Goal: Task Accomplishment & Management: Use online tool/utility

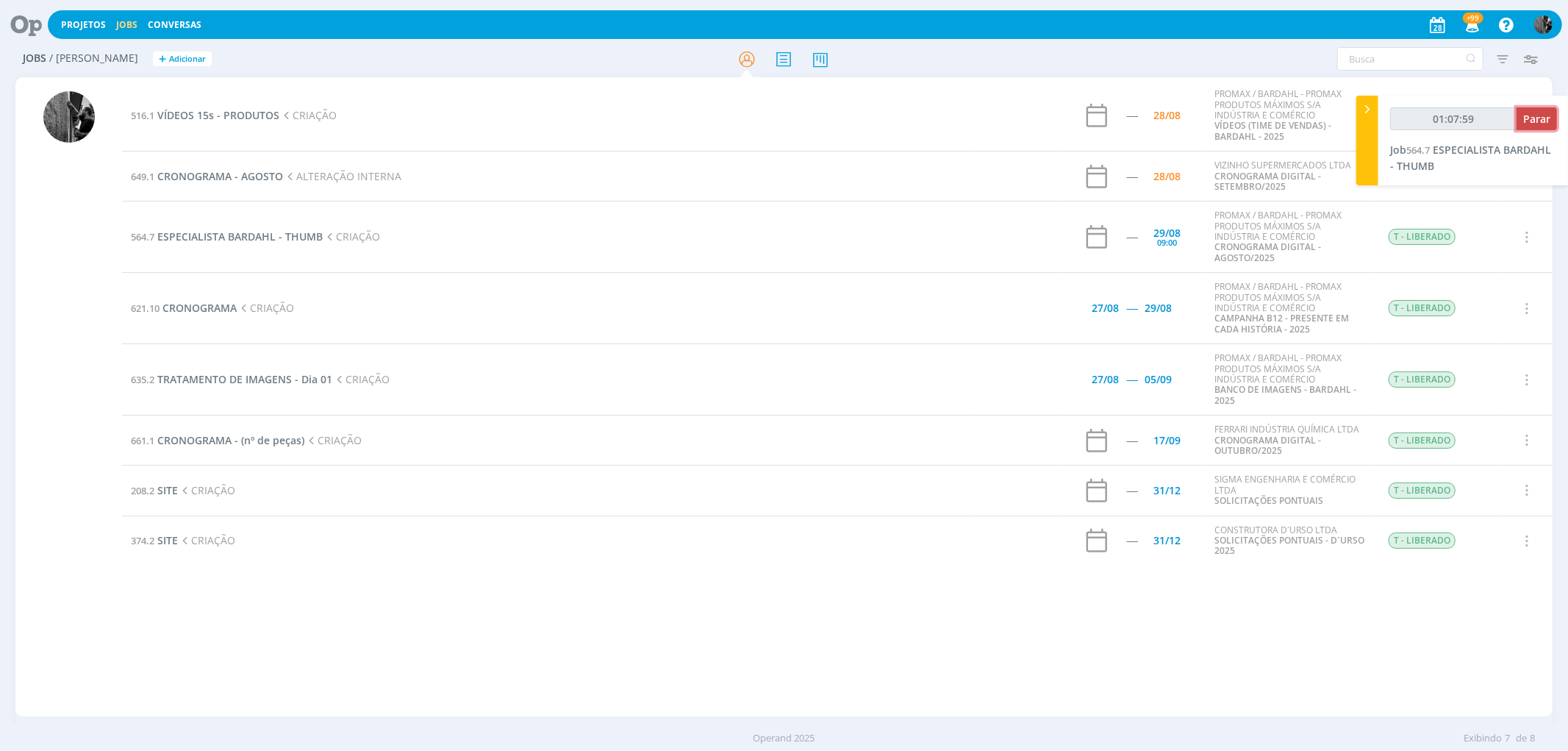
click at [1532, 111] on span "Parar" at bounding box center [1536, 118] width 27 height 14
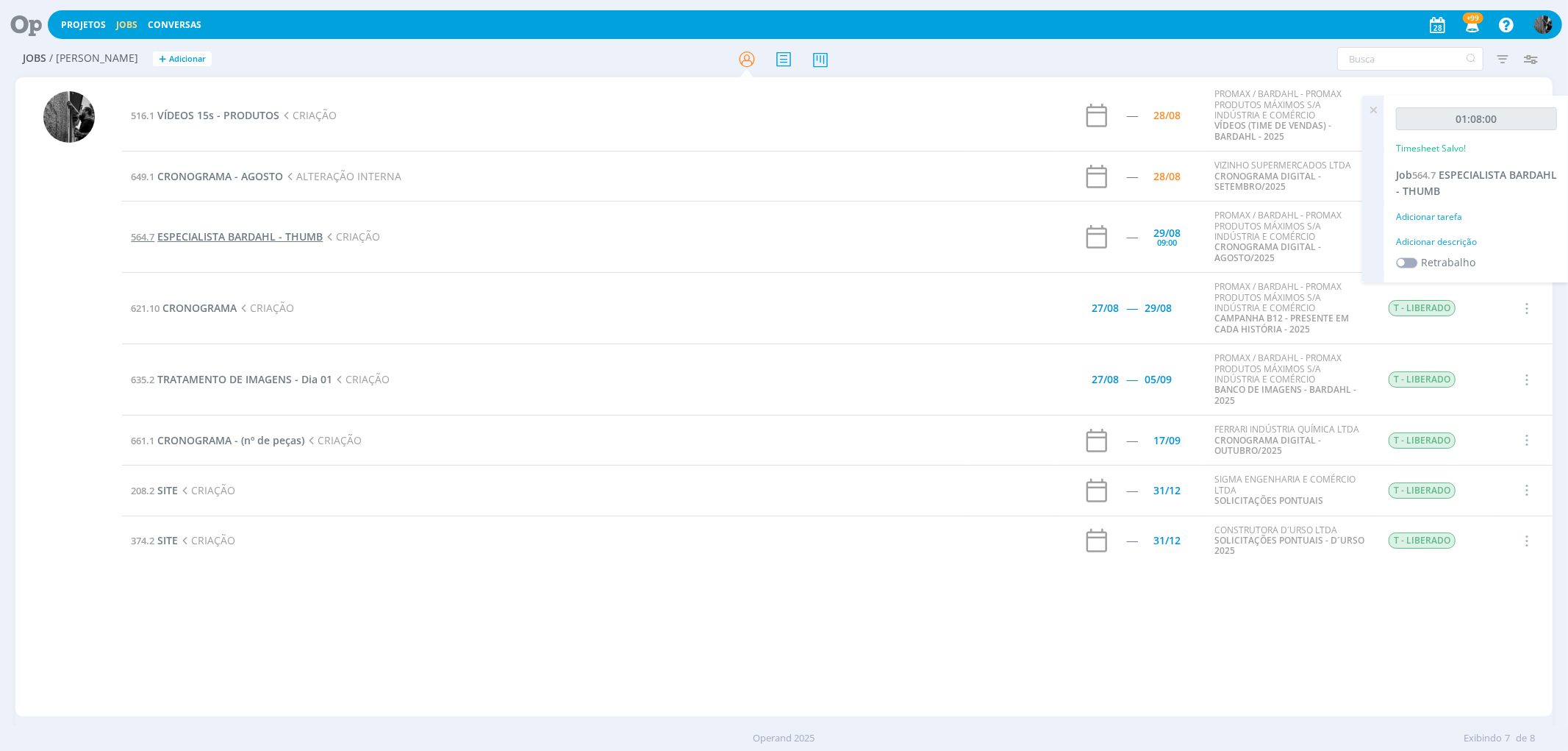
click at [239, 229] on span "ESPECIALISTA BARDAHL - THUMB" at bounding box center [240, 236] width 166 height 14
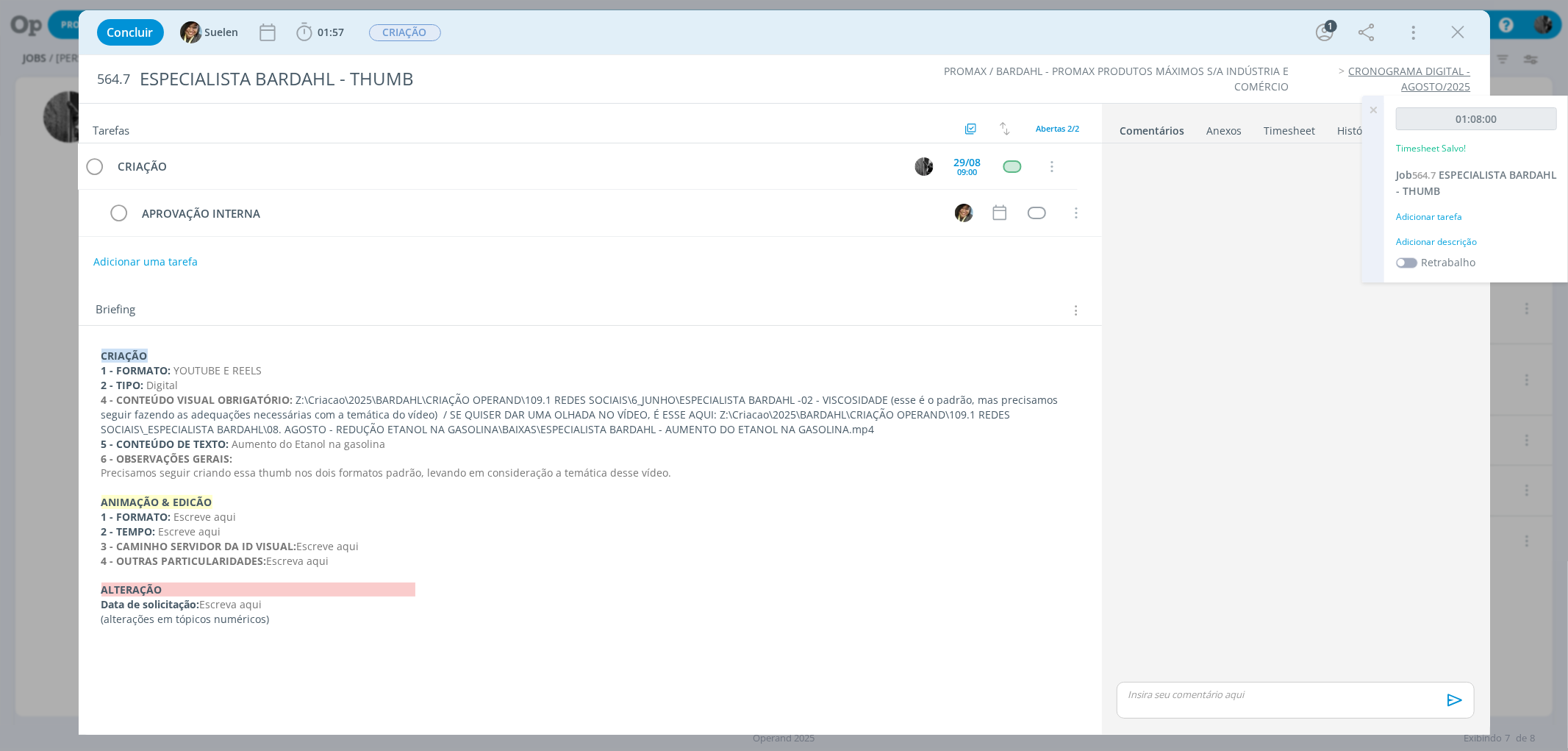
click at [1157, 704] on div "dialog" at bounding box center [1296, 700] width 358 height 36
click at [1162, 694] on li "Suelen" at bounding box center [1170, 701] width 81 height 26
click at [1448, 696] on icon "dialog" at bounding box center [1453, 705] width 22 height 22
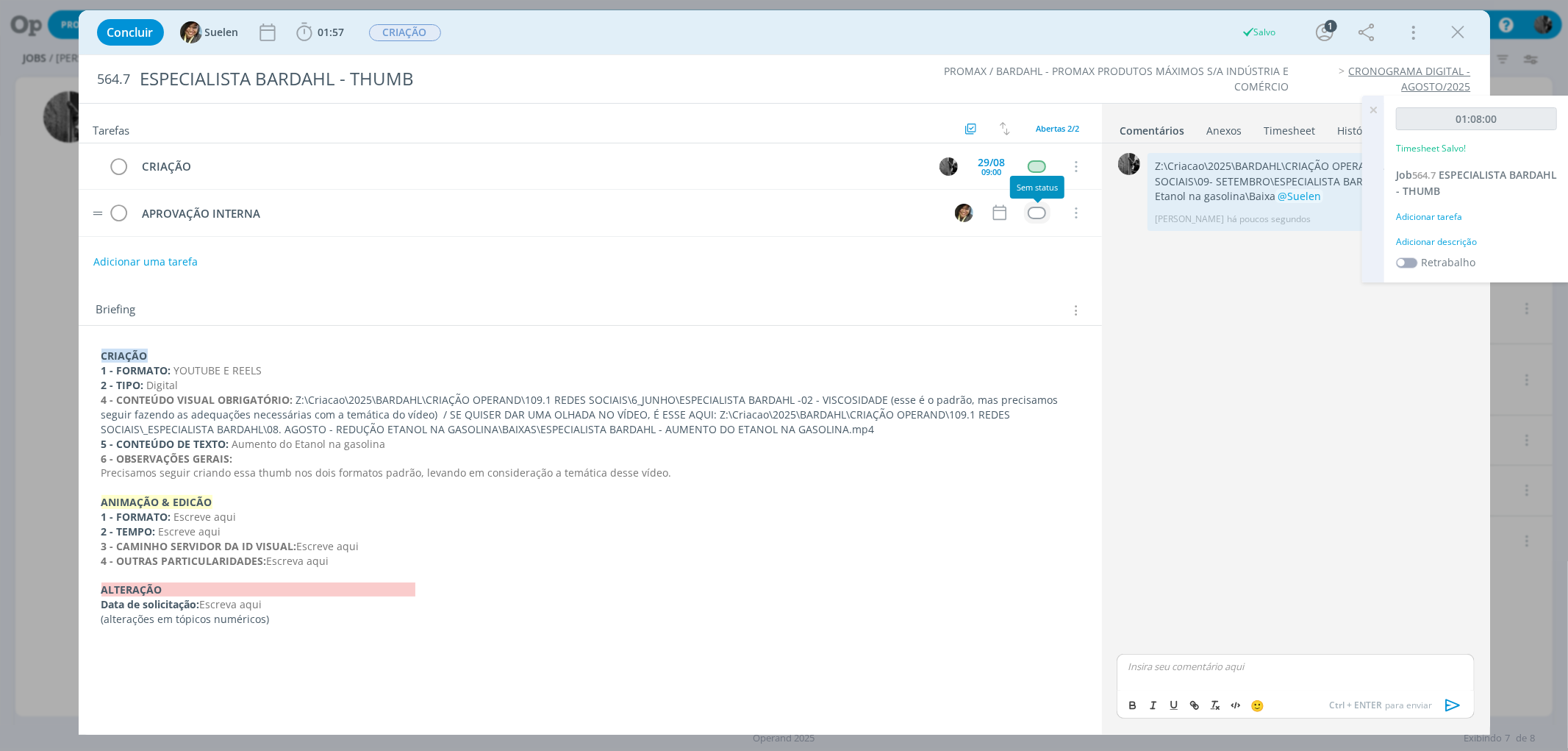
click at [1036, 209] on div "dialog" at bounding box center [1037, 213] width 19 height 12
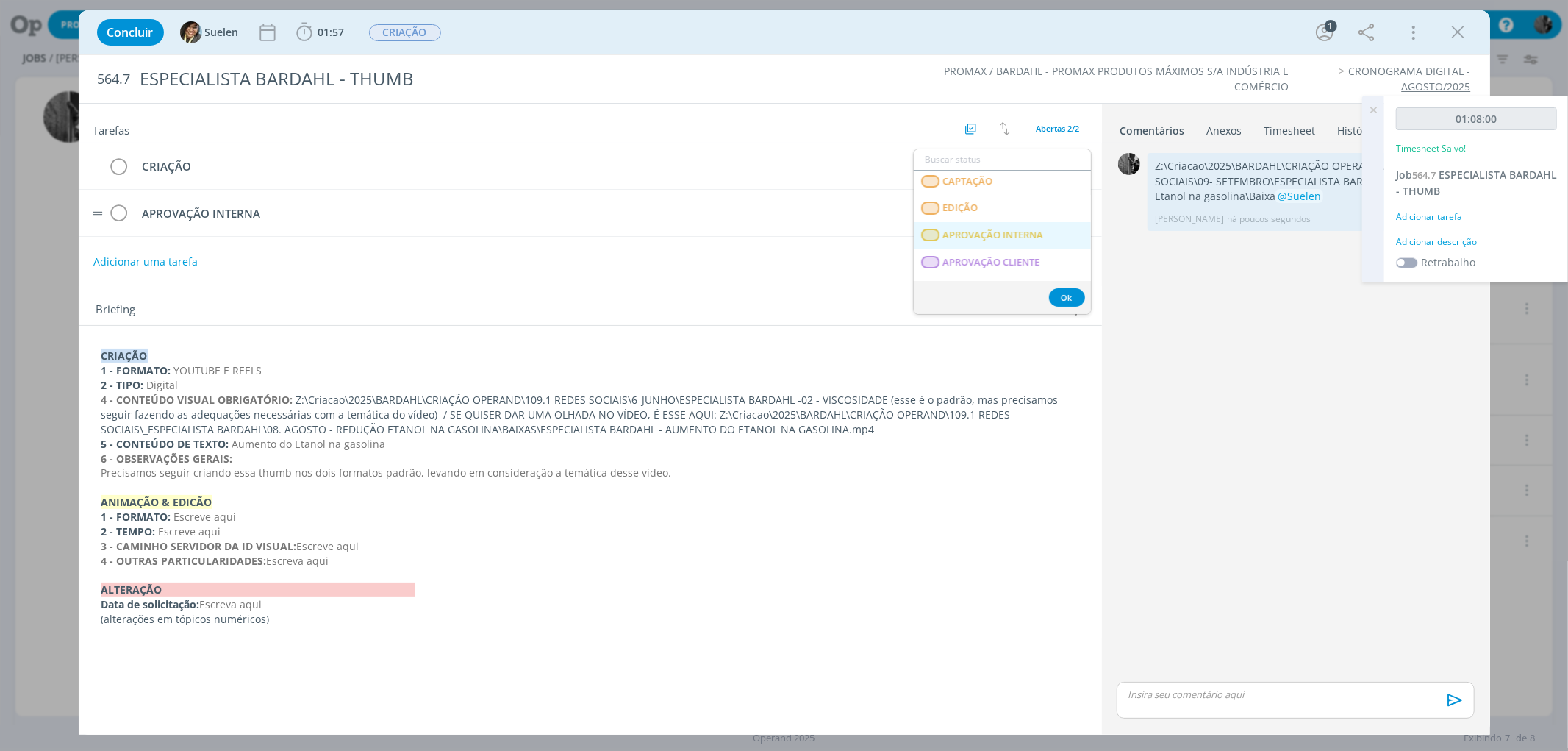
scroll to position [201, 0]
click at [1079, 231] on INTERNA "APROVAÇÃO INTERNA" at bounding box center [1002, 225] width 177 height 27
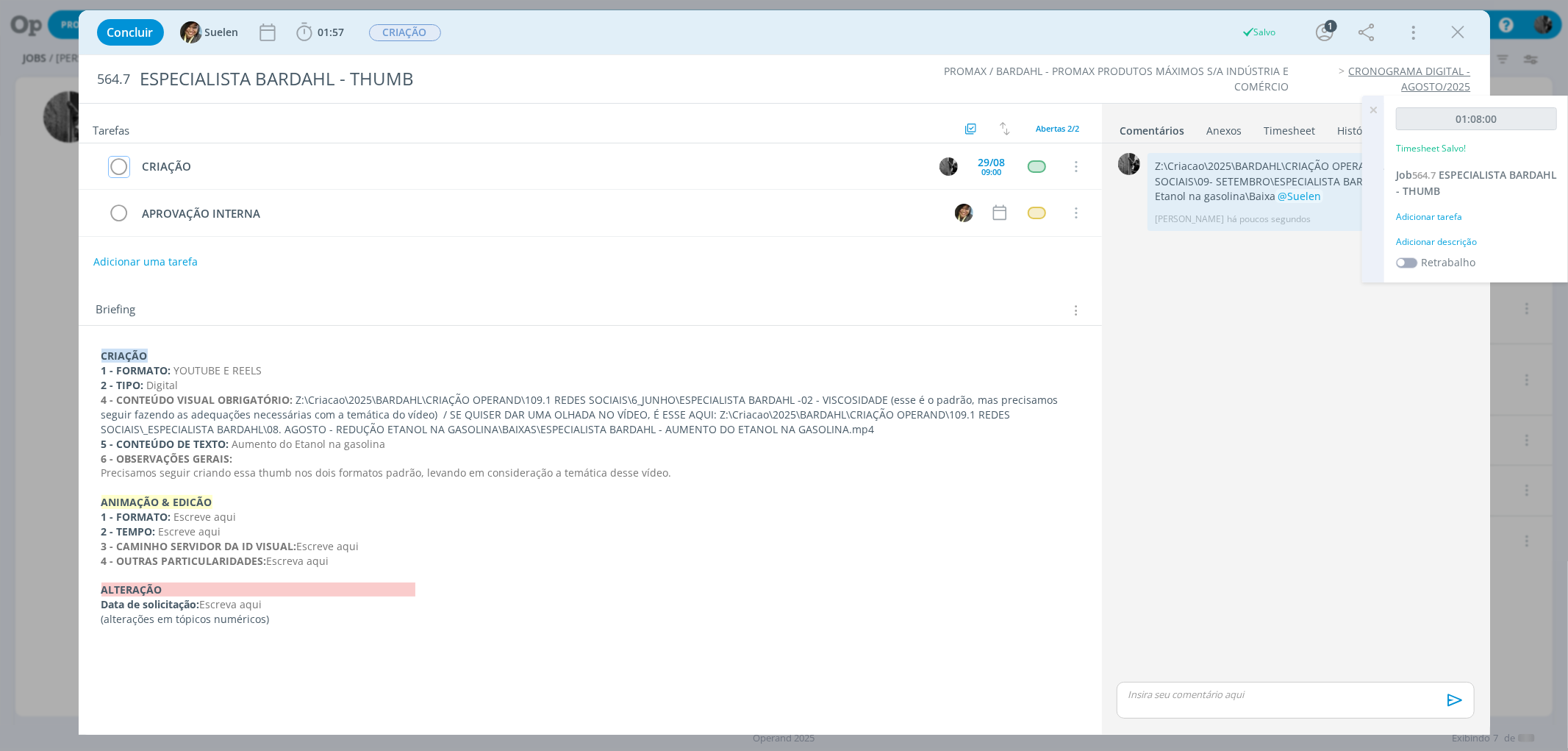
click at [121, 166] on icon "dialog" at bounding box center [119, 166] width 21 height 22
click at [422, 30] on span "CRIAÇÃO" at bounding box center [405, 33] width 72 height 17
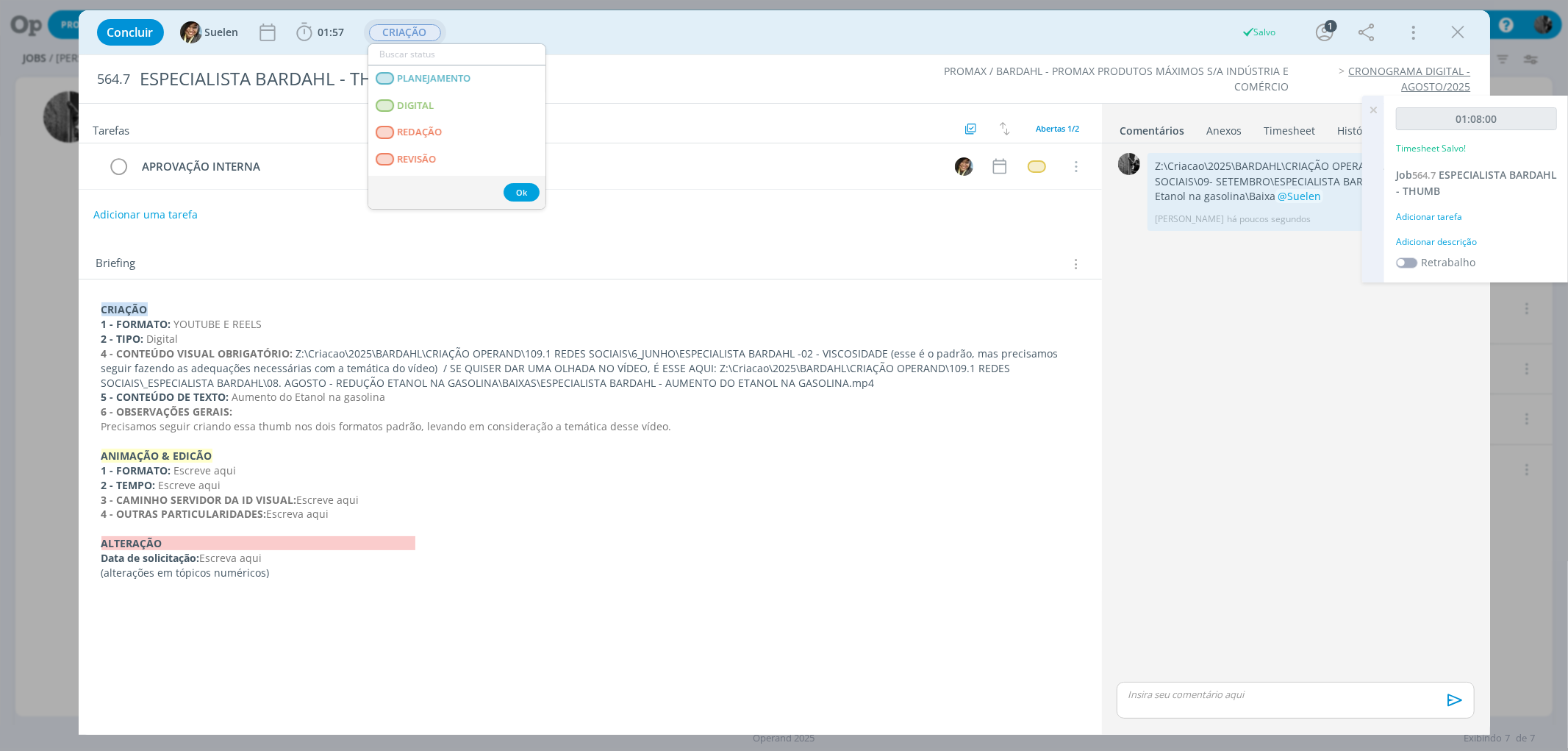
drag, startPoint x: 546, startPoint y: 81, endPoint x: 544, endPoint y: 100, distance: 19.1
click at [544, 100] on ul "PLANEJAMENTO DIGITAL REDAÇÃO REVISÃO ALTERAÇÃO INTERNA ALTERAÇÃO CLIENTE CAPTAÇ…" at bounding box center [457, 126] width 179 height 166
click at [534, 127] on CLIENTE "APROVAÇÃO CLIENTE" at bounding box center [457, 139] width 177 height 27
click at [409, 33] on span "CRIAÇÃO" at bounding box center [405, 33] width 72 height 17
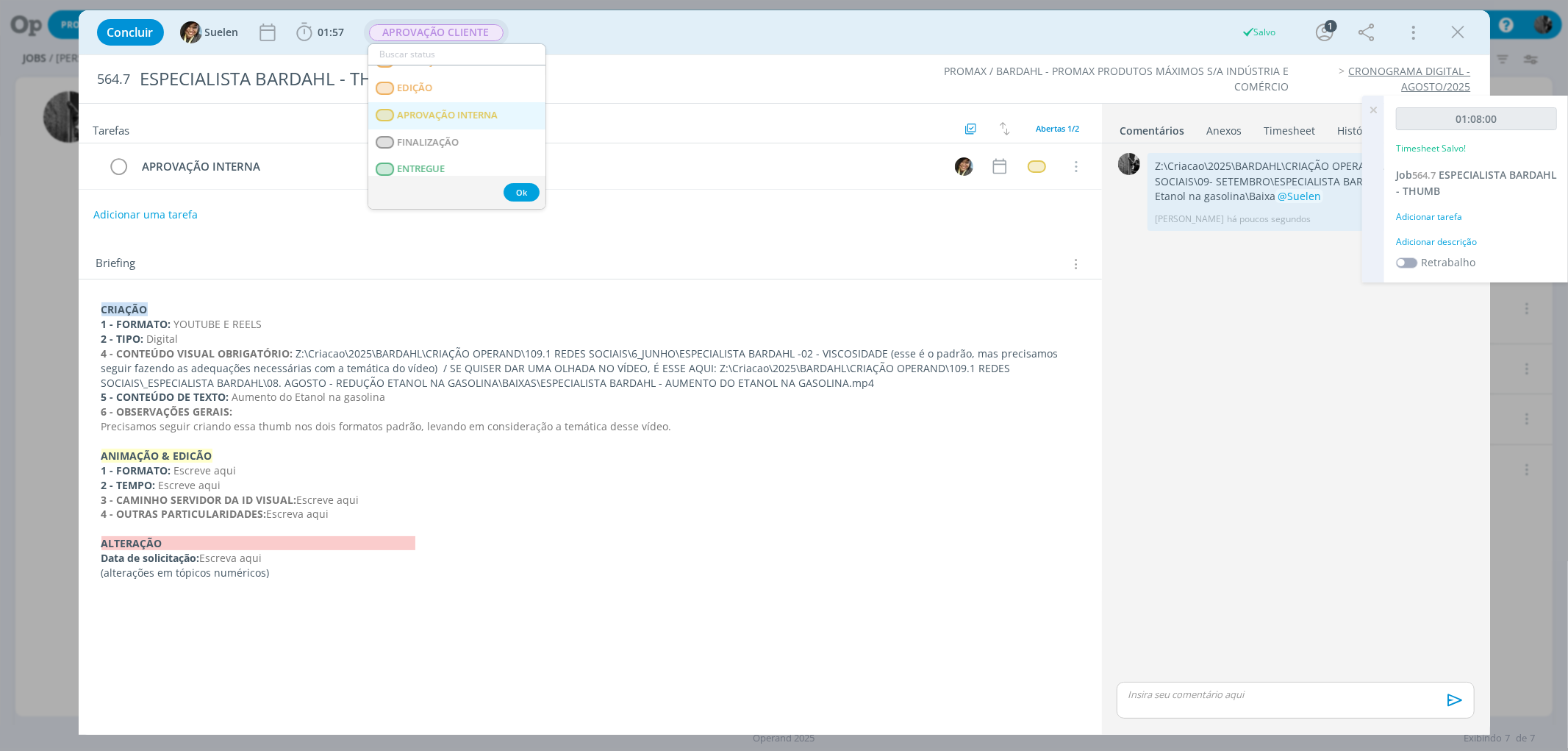
scroll to position [207, 0]
click at [498, 118] on span "APROVAÇÃO INTERNA" at bounding box center [447, 115] width 101 height 12
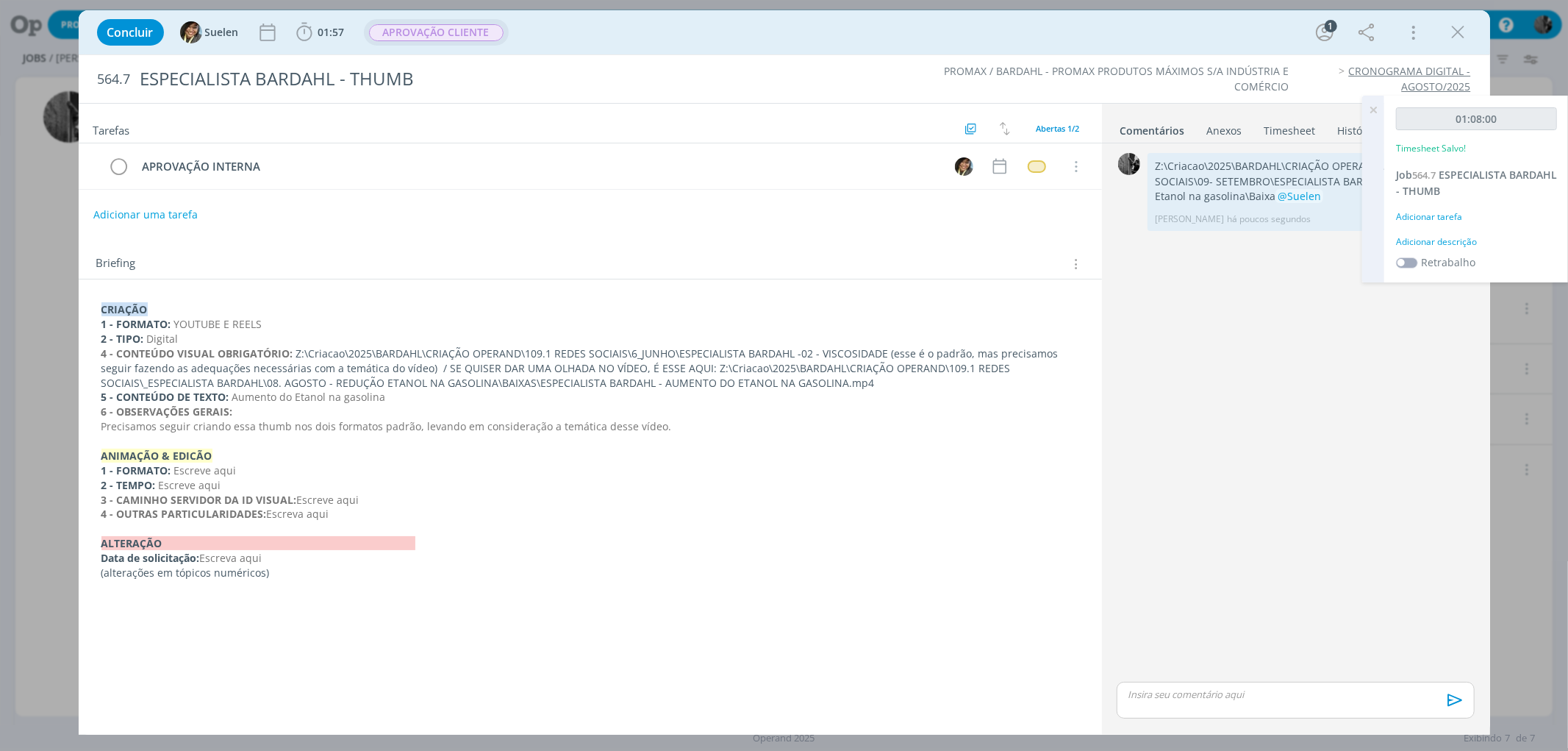
click at [447, 34] on span "APROVAÇÃO CLIENTE" at bounding box center [437, 33] width 135 height 17
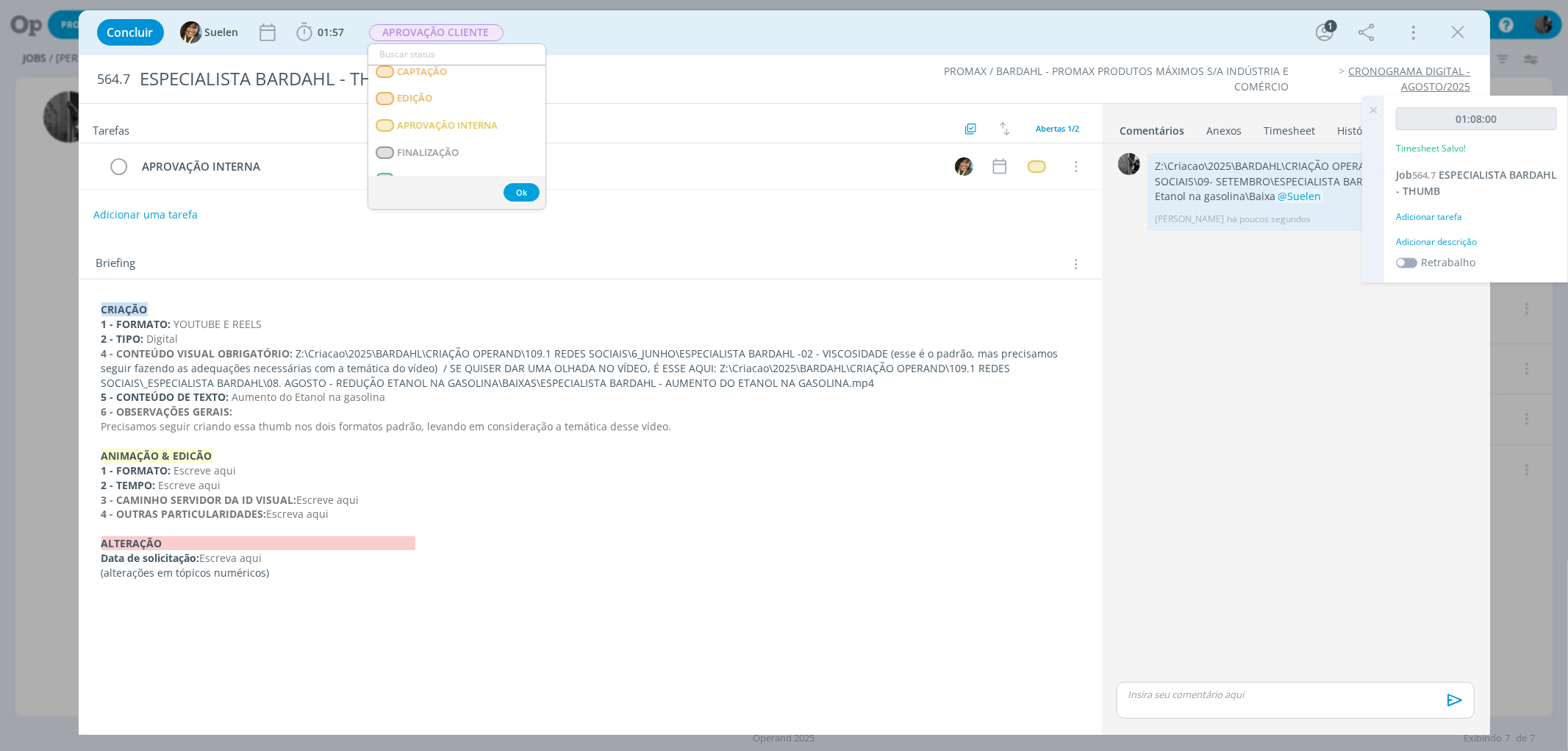
scroll to position [213, 0]
click at [500, 111] on INTERNA "APROVAÇÃO INTERNA" at bounding box center [457, 108] width 177 height 27
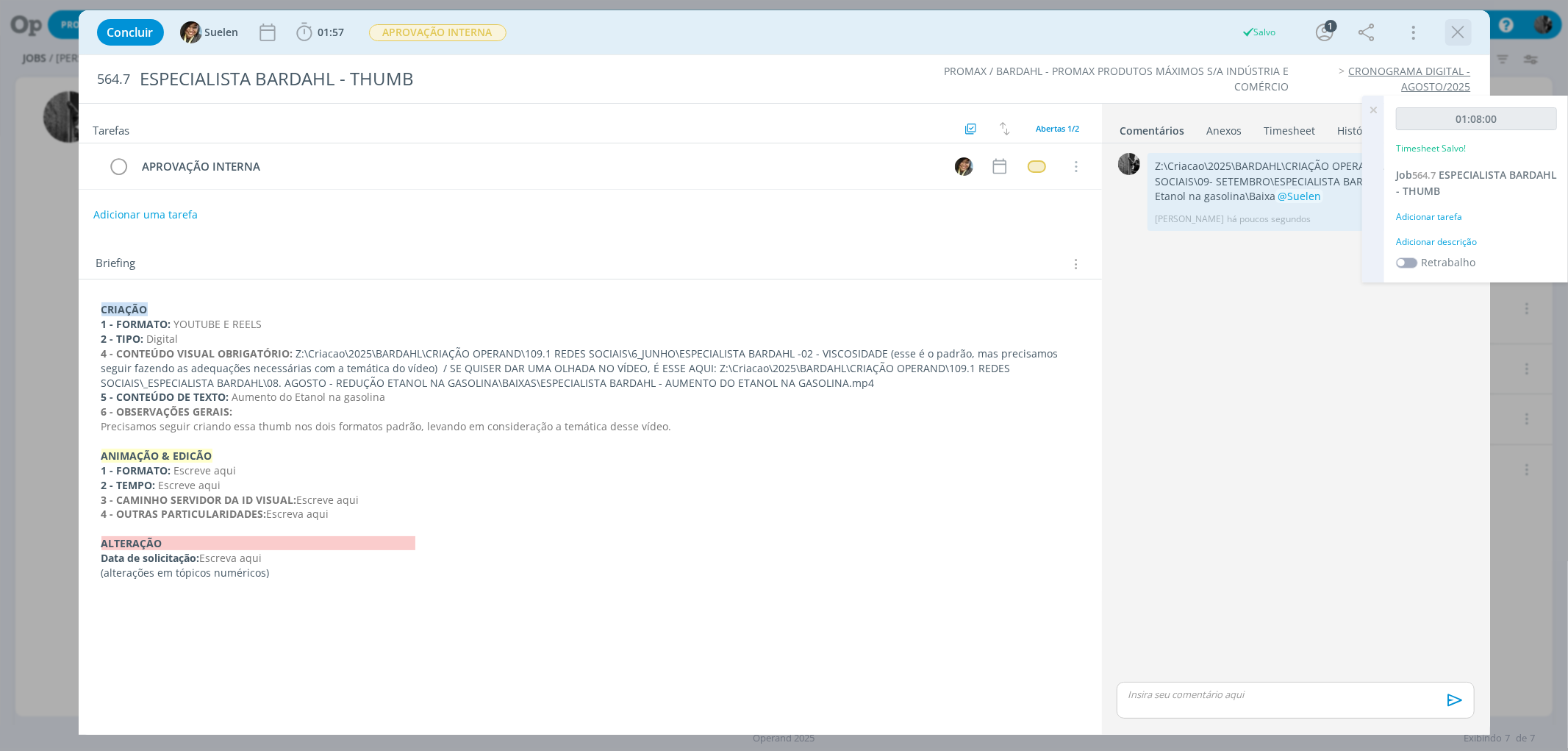
click at [1458, 30] on icon "dialog" at bounding box center [1458, 33] width 22 height 22
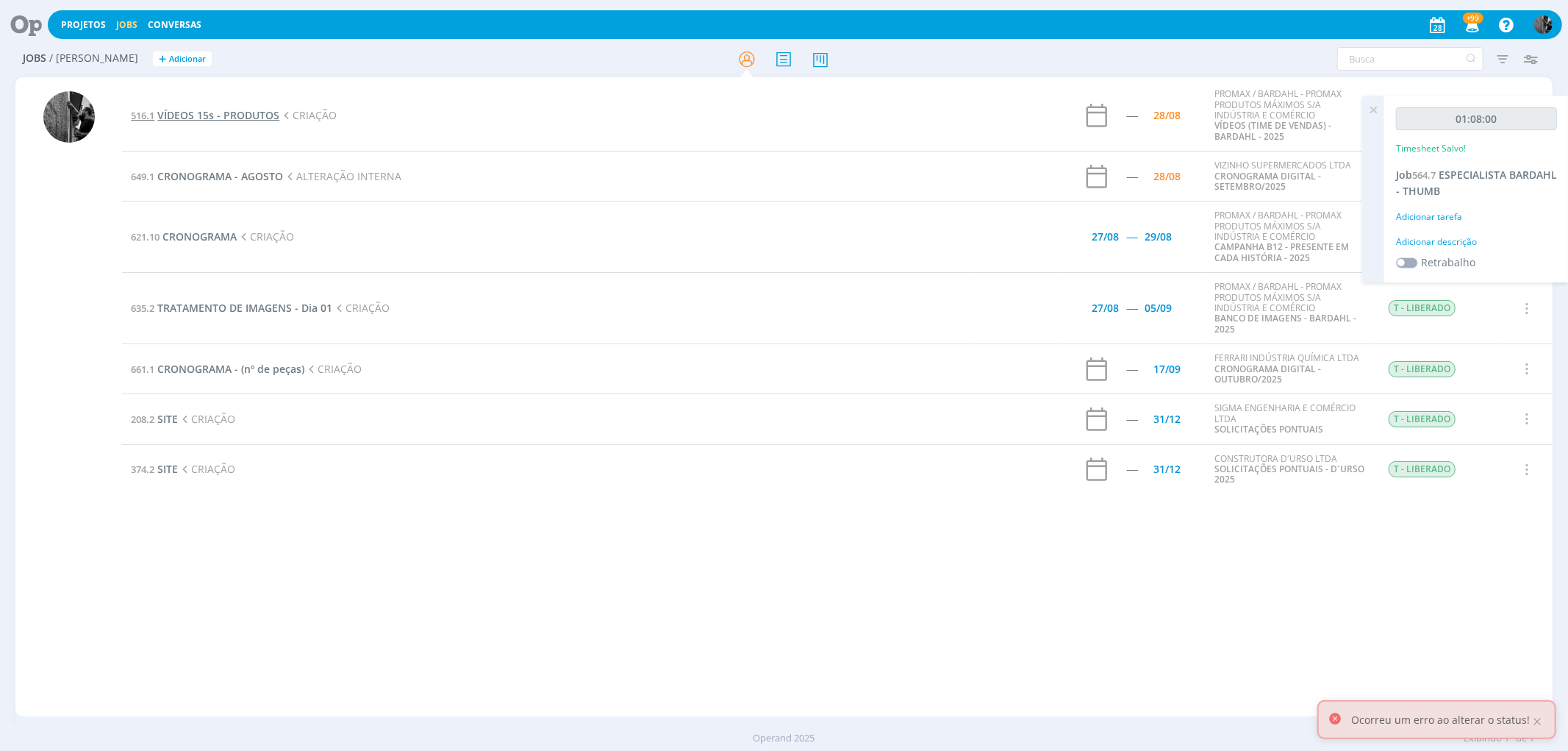
click at [207, 113] on span "VÍDEOS 15s - PRODUTOS" at bounding box center [218, 115] width 122 height 14
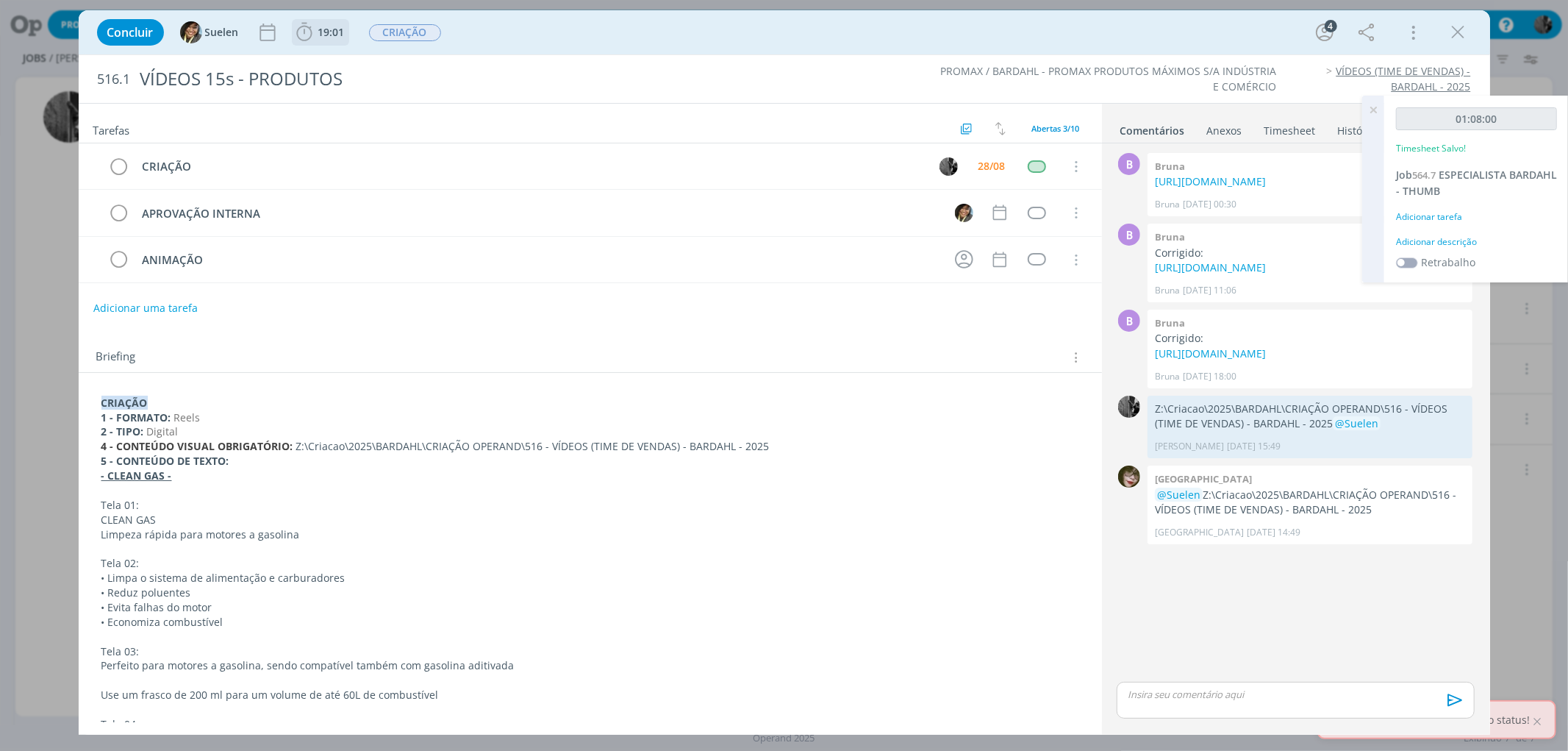
click at [306, 26] on icon "dialog" at bounding box center [304, 33] width 22 height 22
click at [338, 63] on span "Iniciar" at bounding box center [354, 64] width 31 height 10
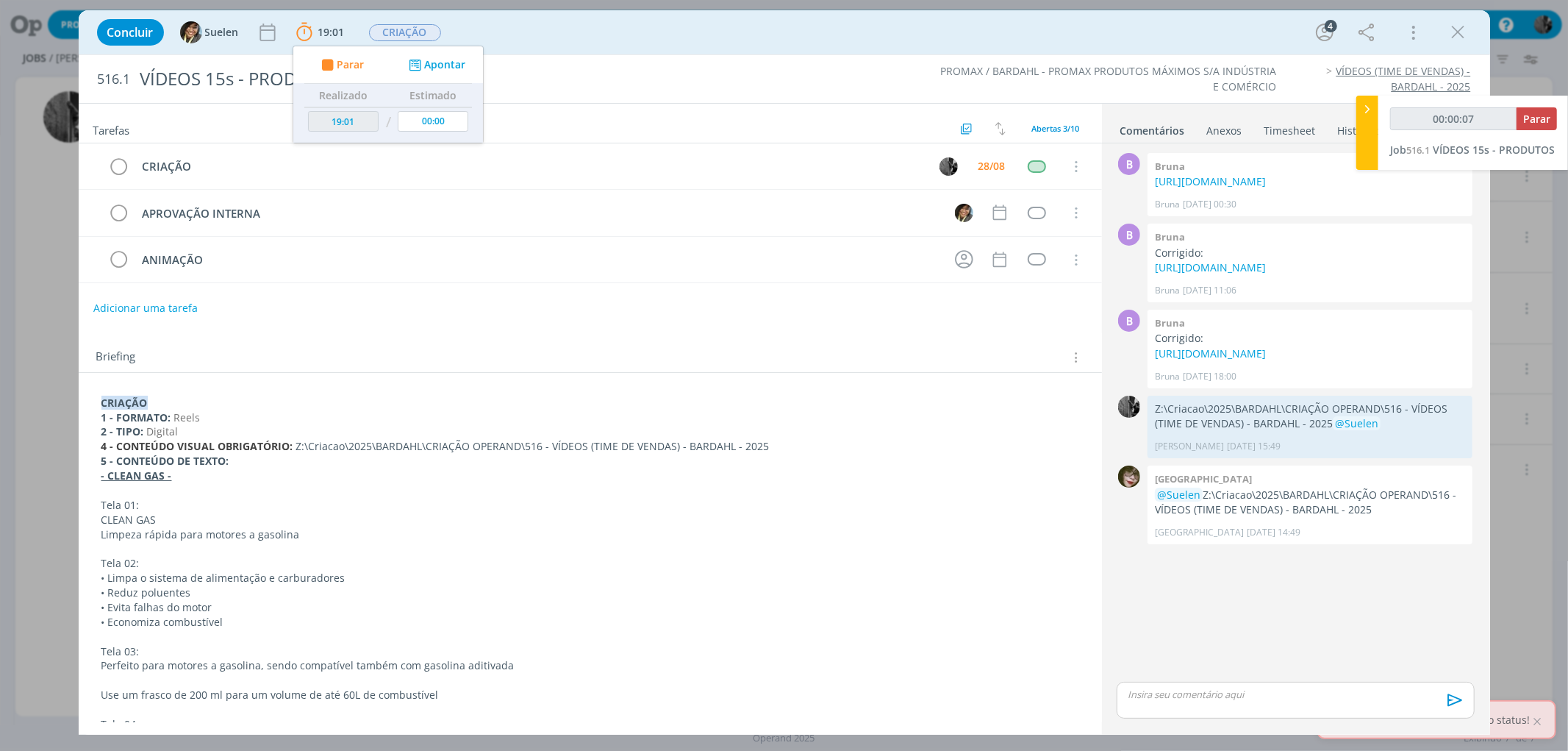
type input "00:00:08"
click at [1371, 103] on icon at bounding box center [1367, 109] width 15 height 15
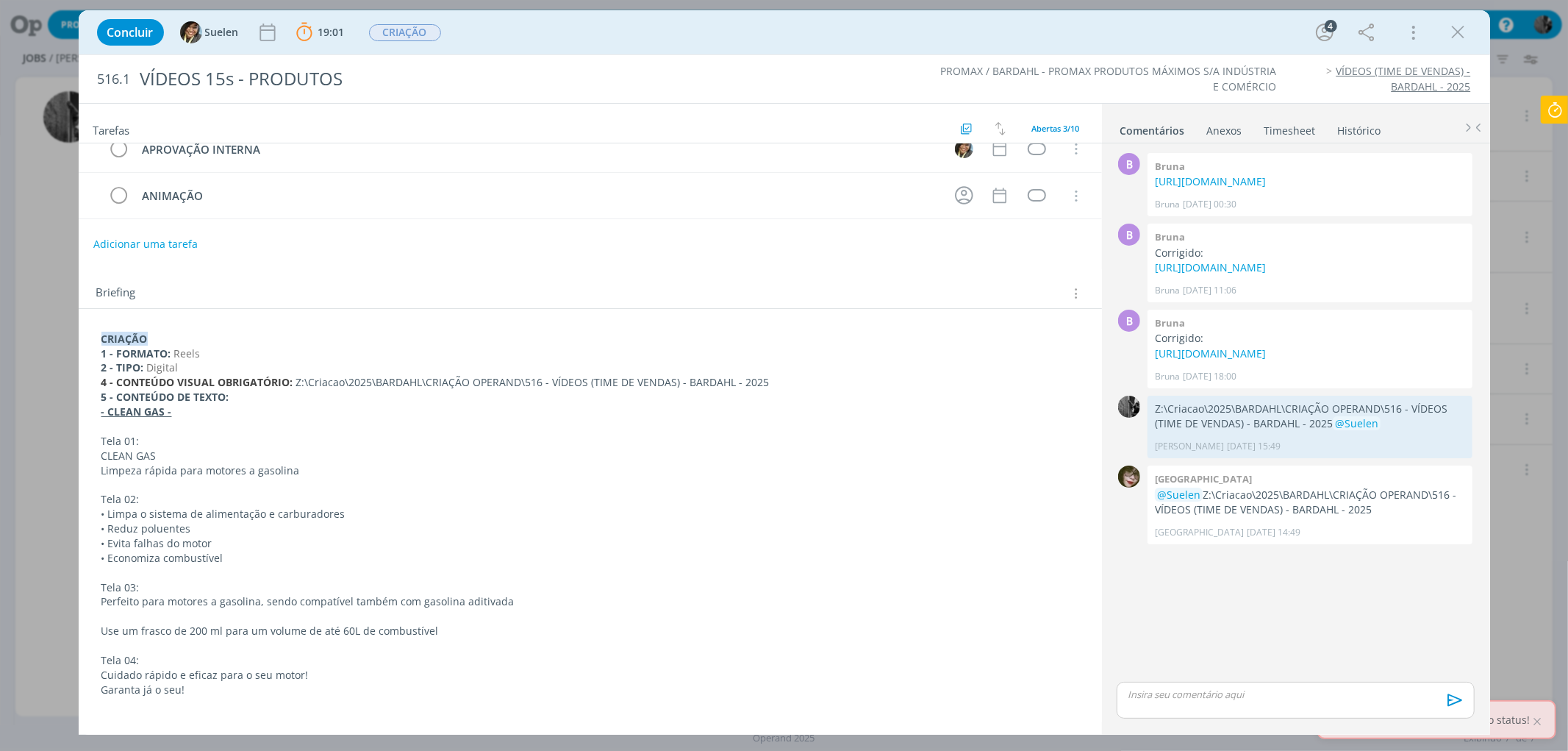
scroll to position [70, 0]
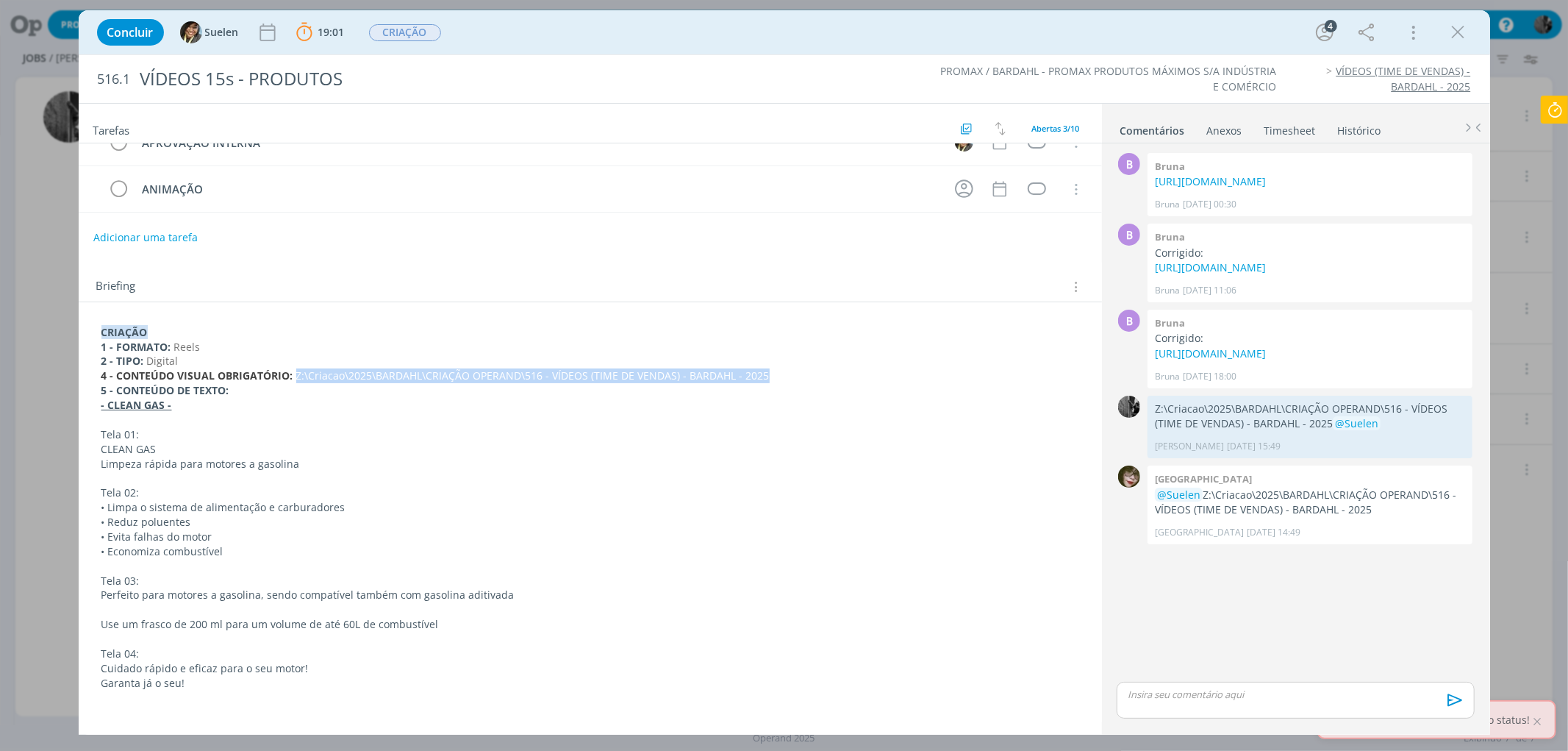
drag, startPoint x: 295, startPoint y: 376, endPoint x: 769, endPoint y: 380, distance: 474.0
click at [769, 380] on p "4 - CONTEÚDO VISUAL OBRIGATÓRIO: Z:\Criacao\2025\BARDAHL\CRIAÇÃO OPERAND\516 - …" at bounding box center [590, 376] width 977 height 15
copy p "Z:\Criacao\2025\BARDAHL\CRIAÇÃO OPERAND\516 - VÍDEOS (TIME DE VENDAS) - BARDAHL…"
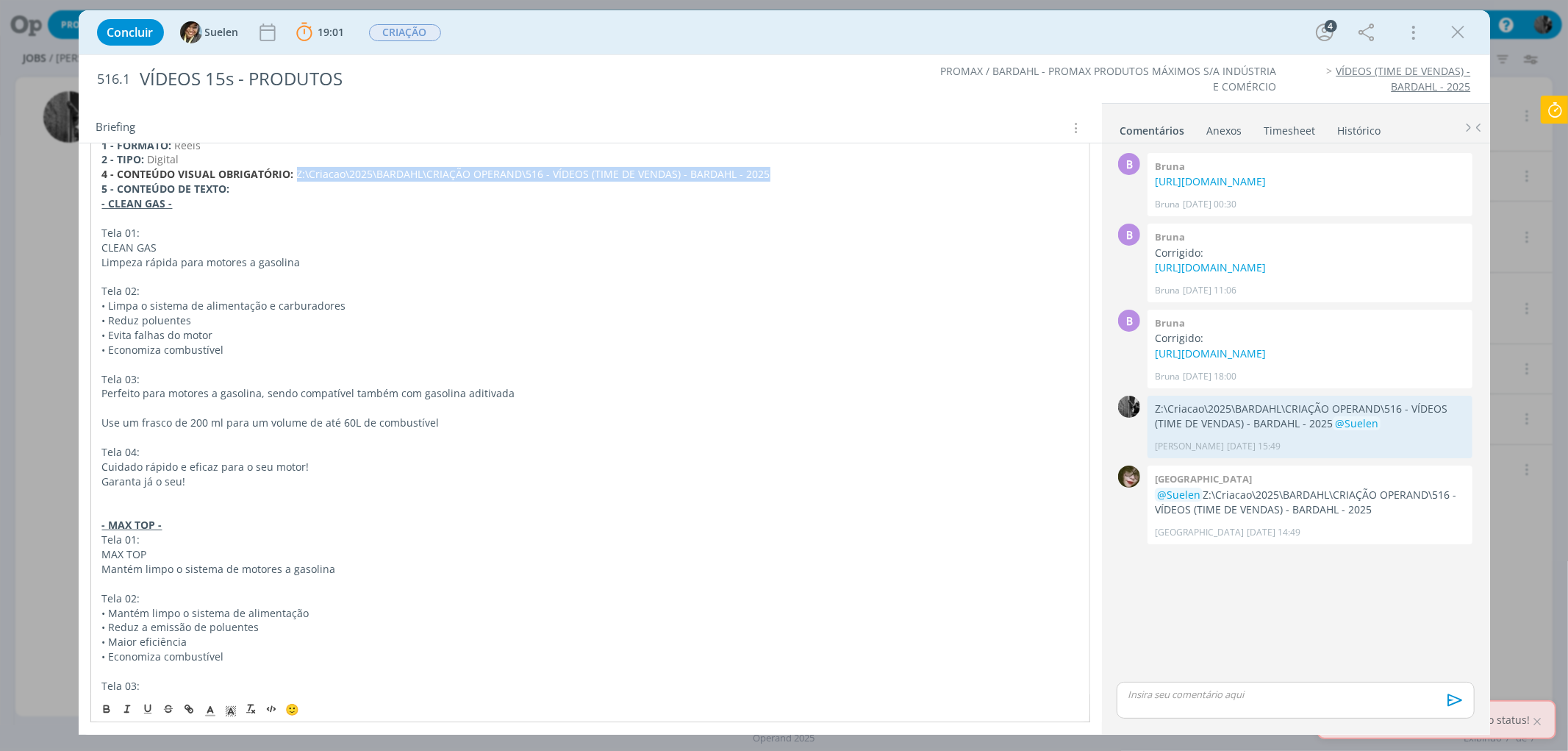
scroll to position [261, 0]
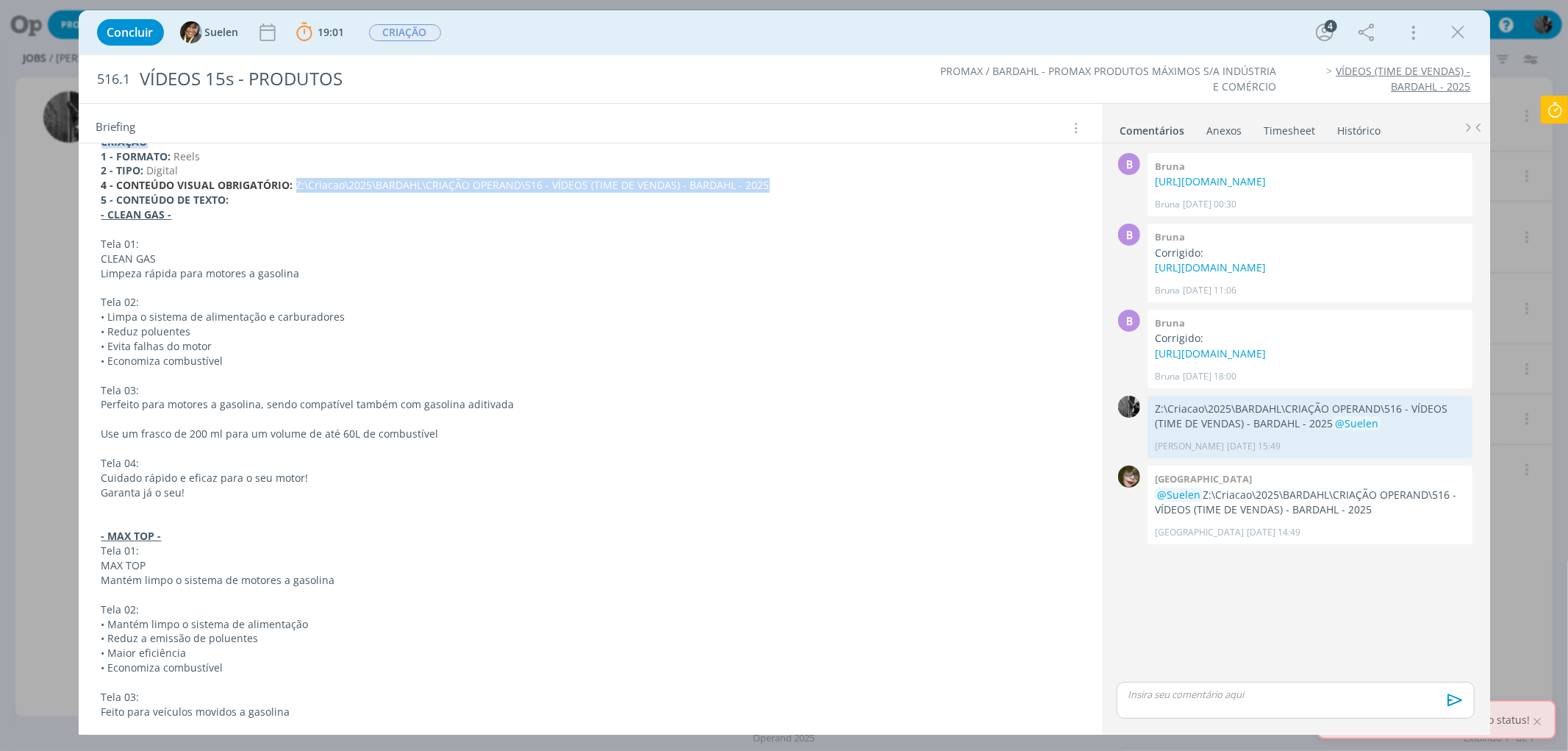
copy p "Z:\Criacao\2025\BARDAHL\CRIAÇÃO OPERAND\516 - VÍDEOS (TIME DE VENDAS) - BARDAHL…"
drag, startPoint x: 100, startPoint y: 254, endPoint x: 171, endPoint y: 262, distance: 71.4
click at [171, 262] on p "CLEAN GAS" at bounding box center [590, 259] width 977 height 15
copy p "CLEAN GAS"
drag, startPoint x: 100, startPoint y: 273, endPoint x: 345, endPoint y: 276, distance: 245.0
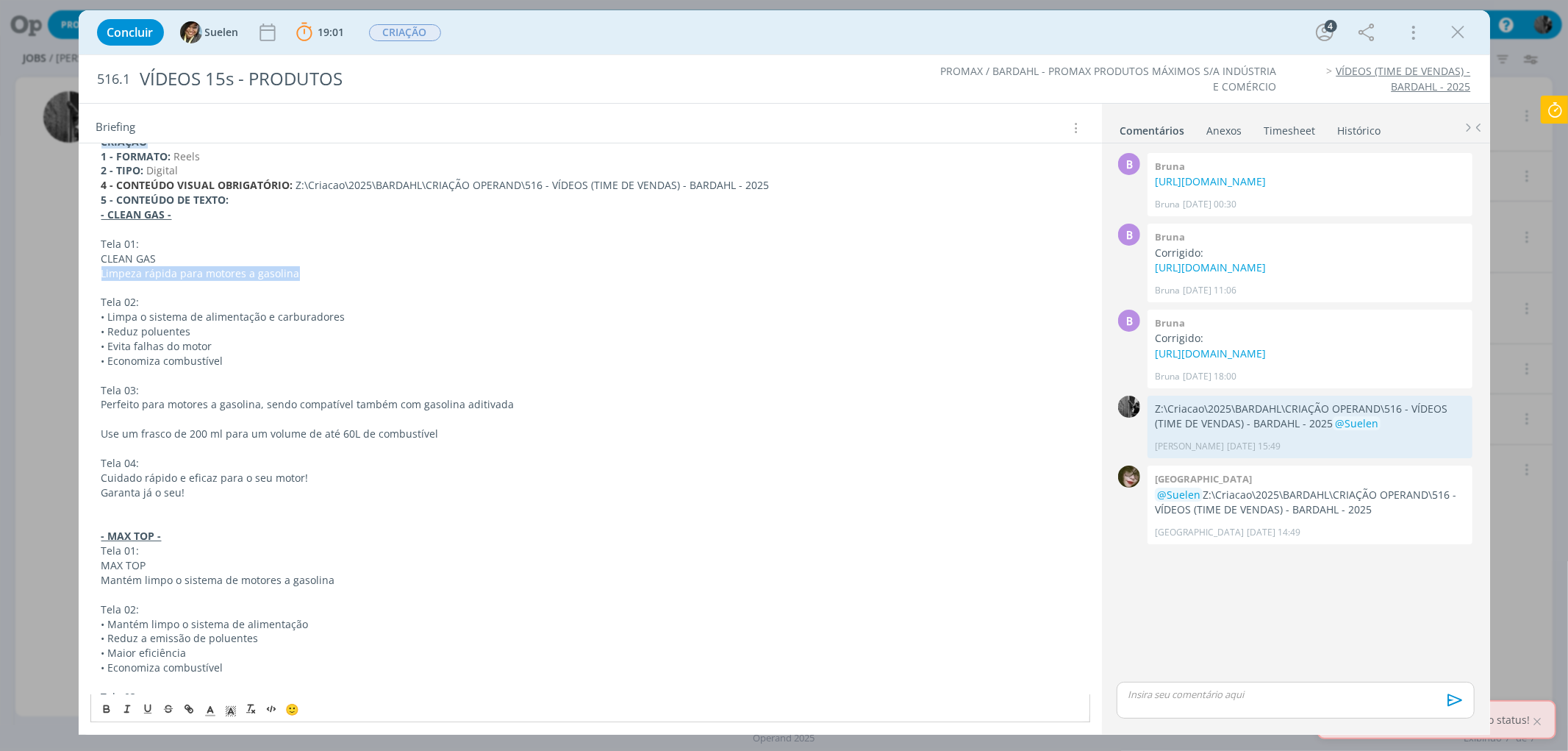
click at [345, 276] on p "Limpeza rápida para motores a gasolina" at bounding box center [590, 273] width 977 height 15
copy p "Limpeza rápida para motores a gasolina"
click at [722, 186] on p "4 - CONTEÚDO VISUAL OBRIGATÓRIO: Z:\Criacao\2025\BARDAHL\CRIAÇÃO OPERAND\516 - …" at bounding box center [590, 185] width 977 height 15
drag, startPoint x: 759, startPoint y: 183, endPoint x: 296, endPoint y: 181, distance: 463.0
click at [296, 181] on p "4 - CONTEÚDO VISUAL OBRIGATÓRIO: Z:\Criacao\2025\BARDAHL\CRIAÇÃO OPERAND\516 - …" at bounding box center [590, 185] width 977 height 15
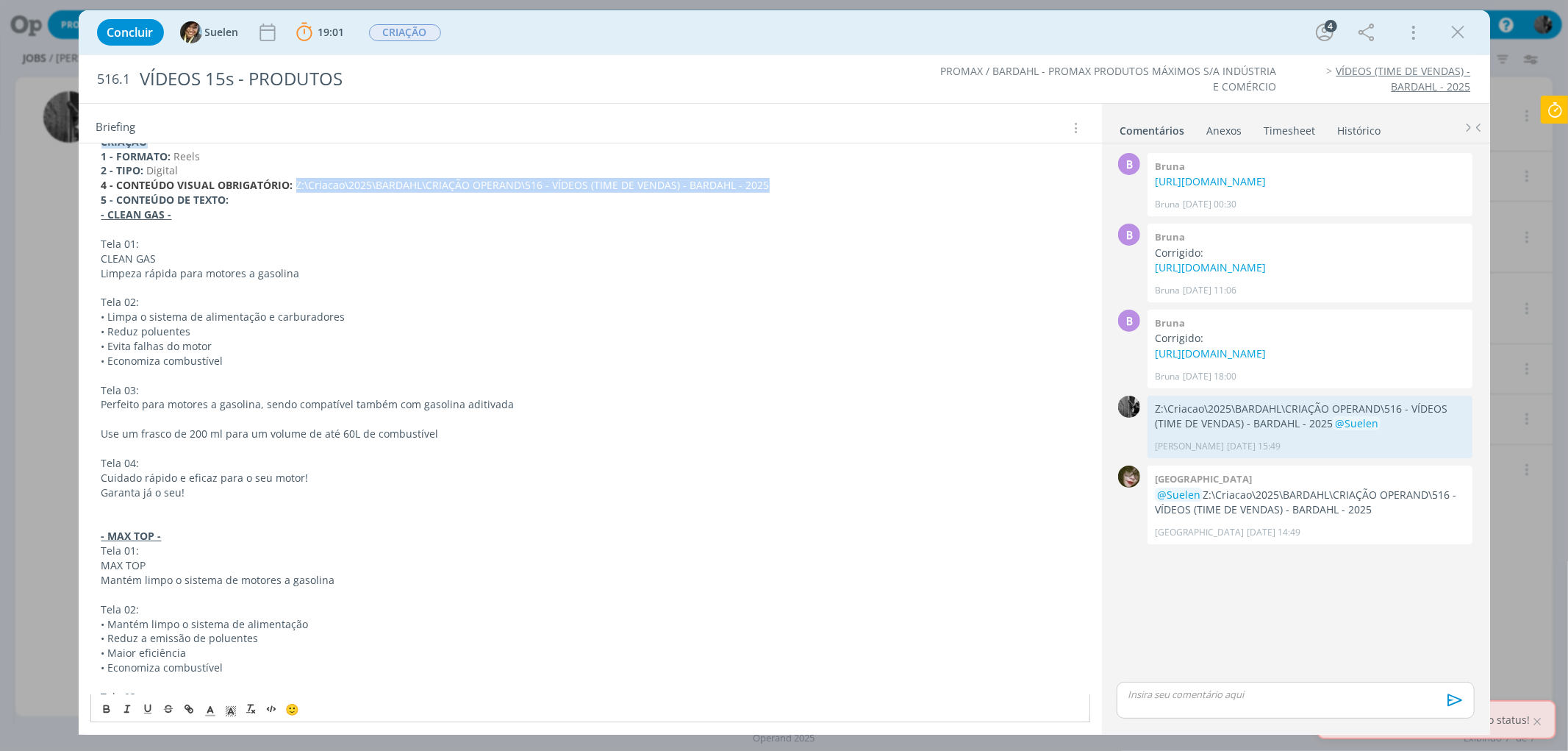
copy p "Z:\Criacao\2025\BARDAHL\CRIAÇÃO OPERAND\516 - VÍDEOS (TIME DE VENDAS) - BARDAHL…"
drag, startPoint x: 108, startPoint y: 314, endPoint x: 370, endPoint y: 318, distance: 262.0
click at [370, 318] on p "• Limpa o sistema de alimentação e carburadores" at bounding box center [590, 317] width 977 height 15
copy p "Limpa o sistema de alimentação e carburadores"
drag, startPoint x: 107, startPoint y: 332, endPoint x: 207, endPoint y: 326, distance: 100.2
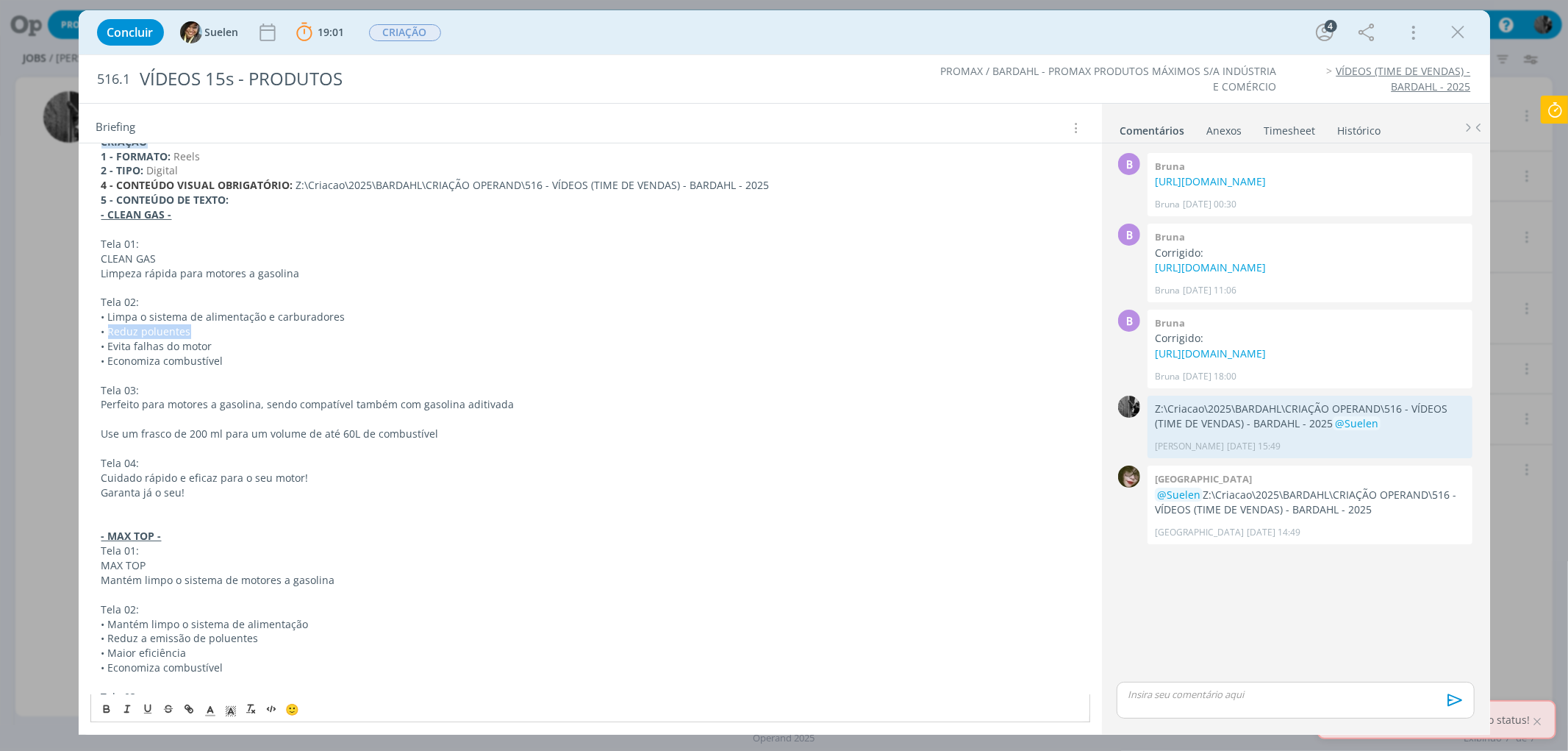
click at [207, 326] on p "• Reduz poluentes" at bounding box center [590, 331] width 977 height 15
copy p "Reduz poluentes"
drag, startPoint x: 146, startPoint y: 347, endPoint x: 215, endPoint y: 348, distance: 69.0
click at [215, 348] on p "• Evita falhas do motor" at bounding box center [590, 346] width 977 height 15
copy p "Evita falhas do motor"
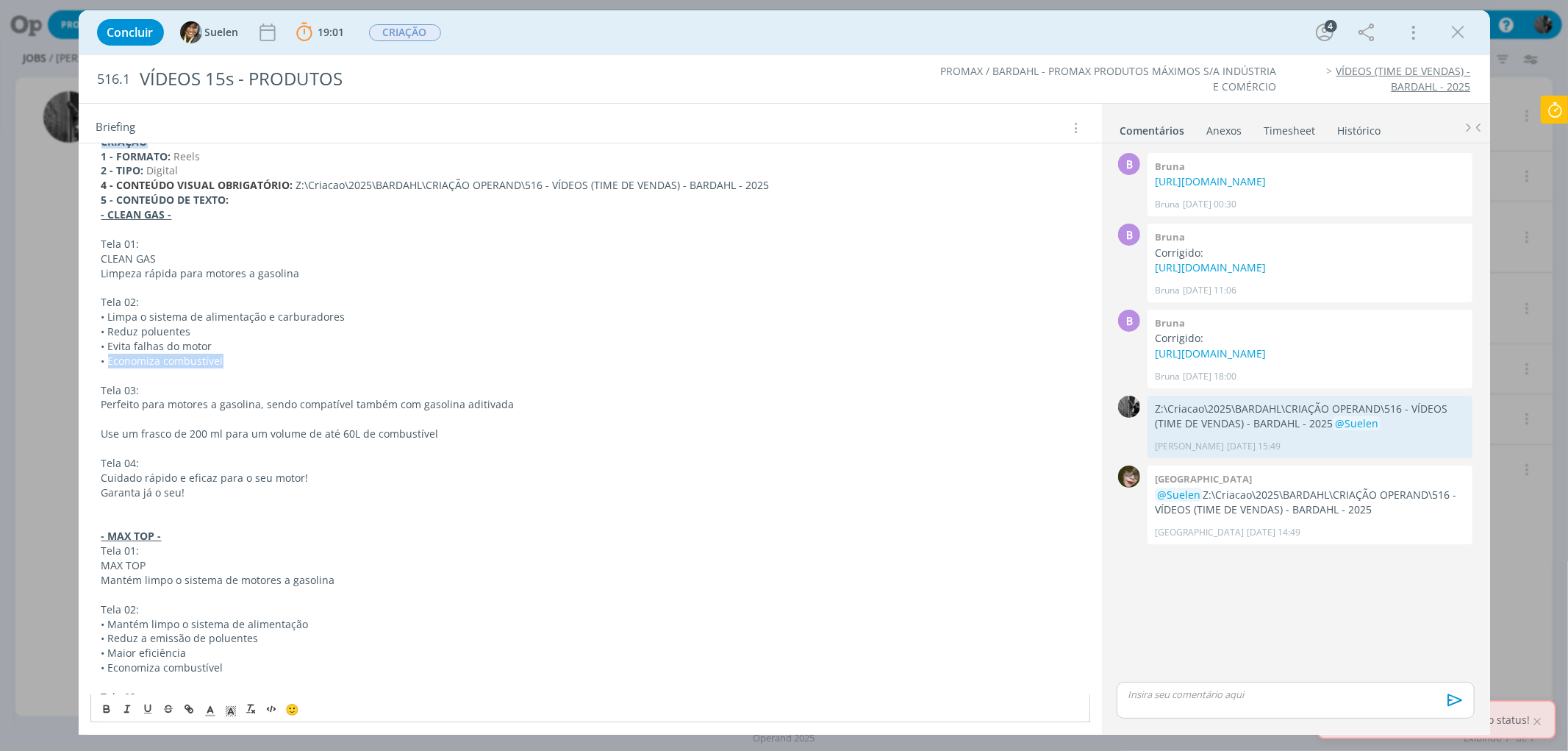
drag, startPoint x: 107, startPoint y: 360, endPoint x: 275, endPoint y: 359, distance: 168.0
click at [275, 359] on p "• Economiza combustível" at bounding box center [590, 361] width 977 height 15
copy p "Economiza combustível"
drag, startPoint x: 101, startPoint y: 406, endPoint x: 530, endPoint y: 403, distance: 429.0
click at [530, 403] on p "Perfeito para motores a gasolina, sendo compatível também com gasolina aditivada" at bounding box center [590, 404] width 977 height 15
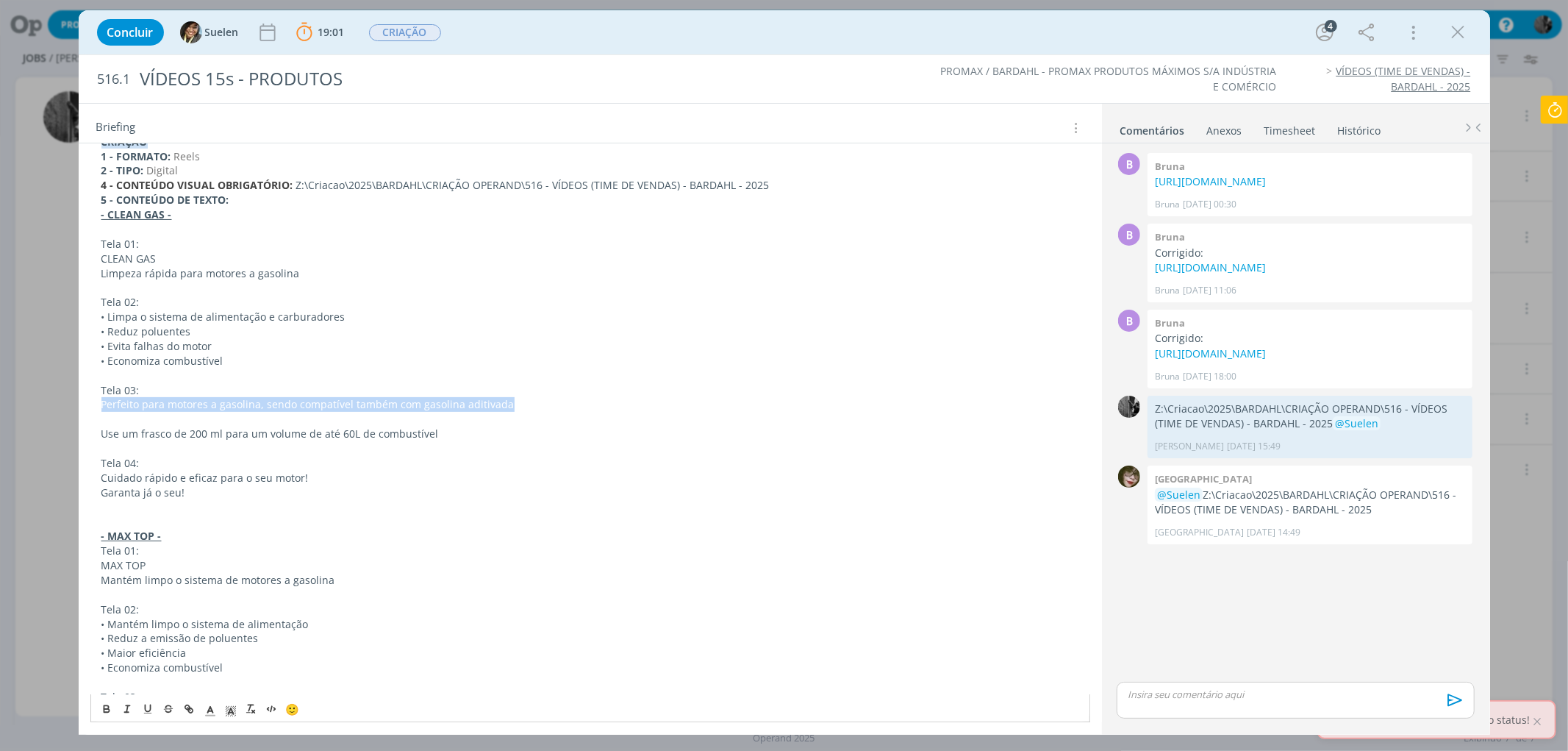
copy p "Perfeito para motores a gasolina, sendo compatível também com gasolina aditivada"
drag, startPoint x: 98, startPoint y: 433, endPoint x: 526, endPoint y: 444, distance: 428.1
drag, startPoint x: 99, startPoint y: 474, endPoint x: 340, endPoint y: 485, distance: 241.3
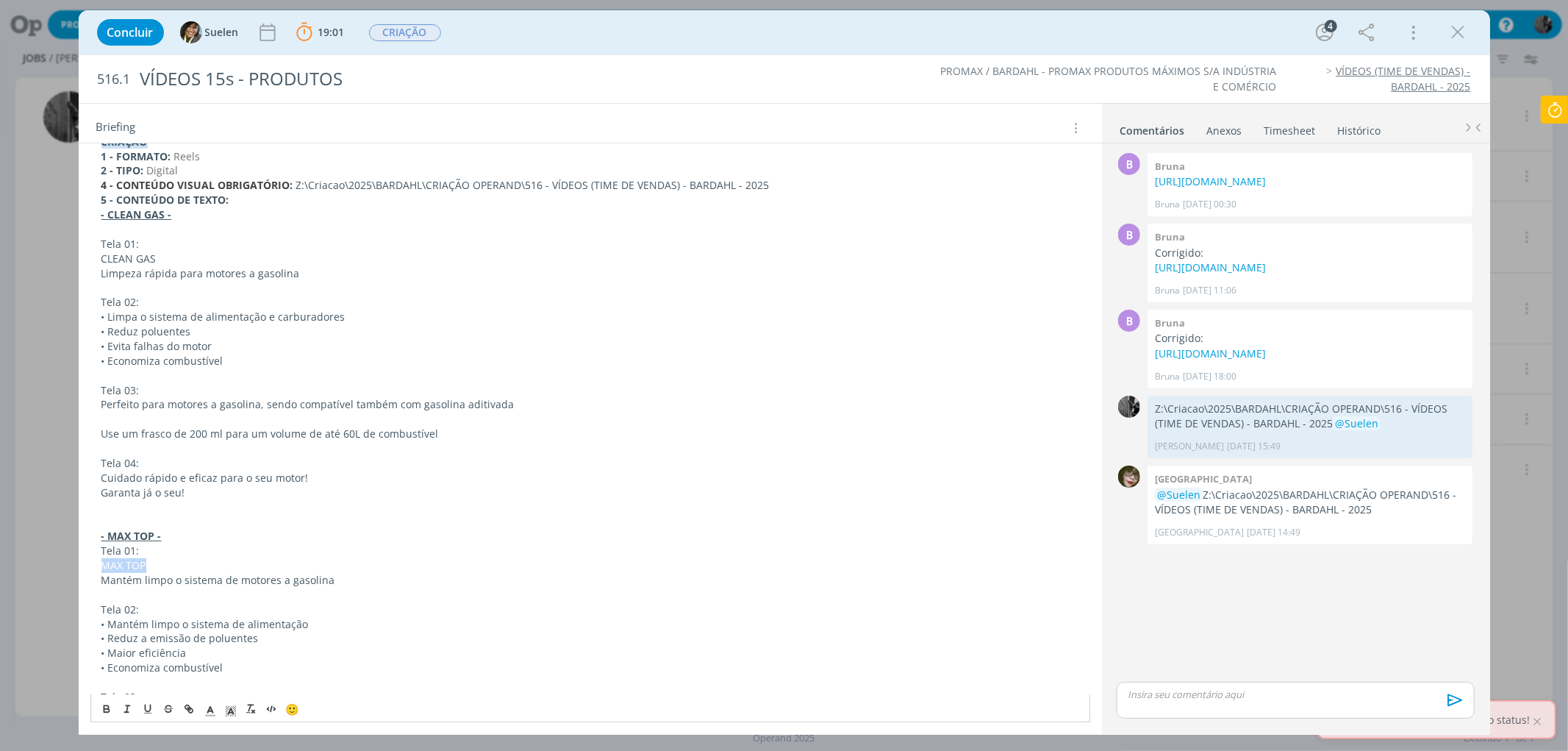
drag, startPoint x: 99, startPoint y: 561, endPoint x: 179, endPoint y: 567, distance: 80.2
drag, startPoint x: 104, startPoint y: 578, endPoint x: 366, endPoint y: 581, distance: 262.0
click at [366, 581] on p "Mantém limpo o sistema de motores a gasolina" at bounding box center [590, 580] width 977 height 15
click at [1559, 112] on icon at bounding box center [1555, 109] width 26 height 29
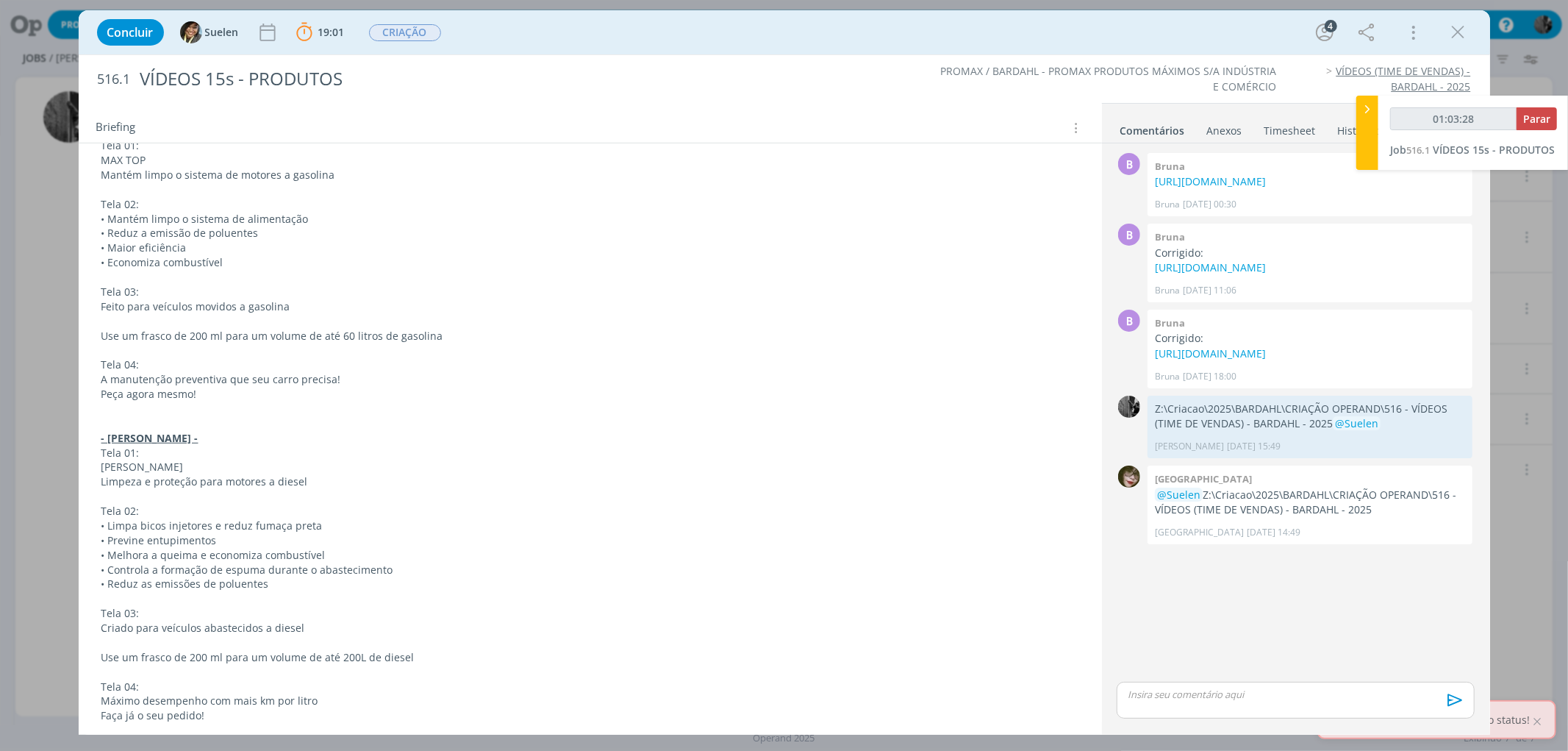
scroll to position [590, 0]
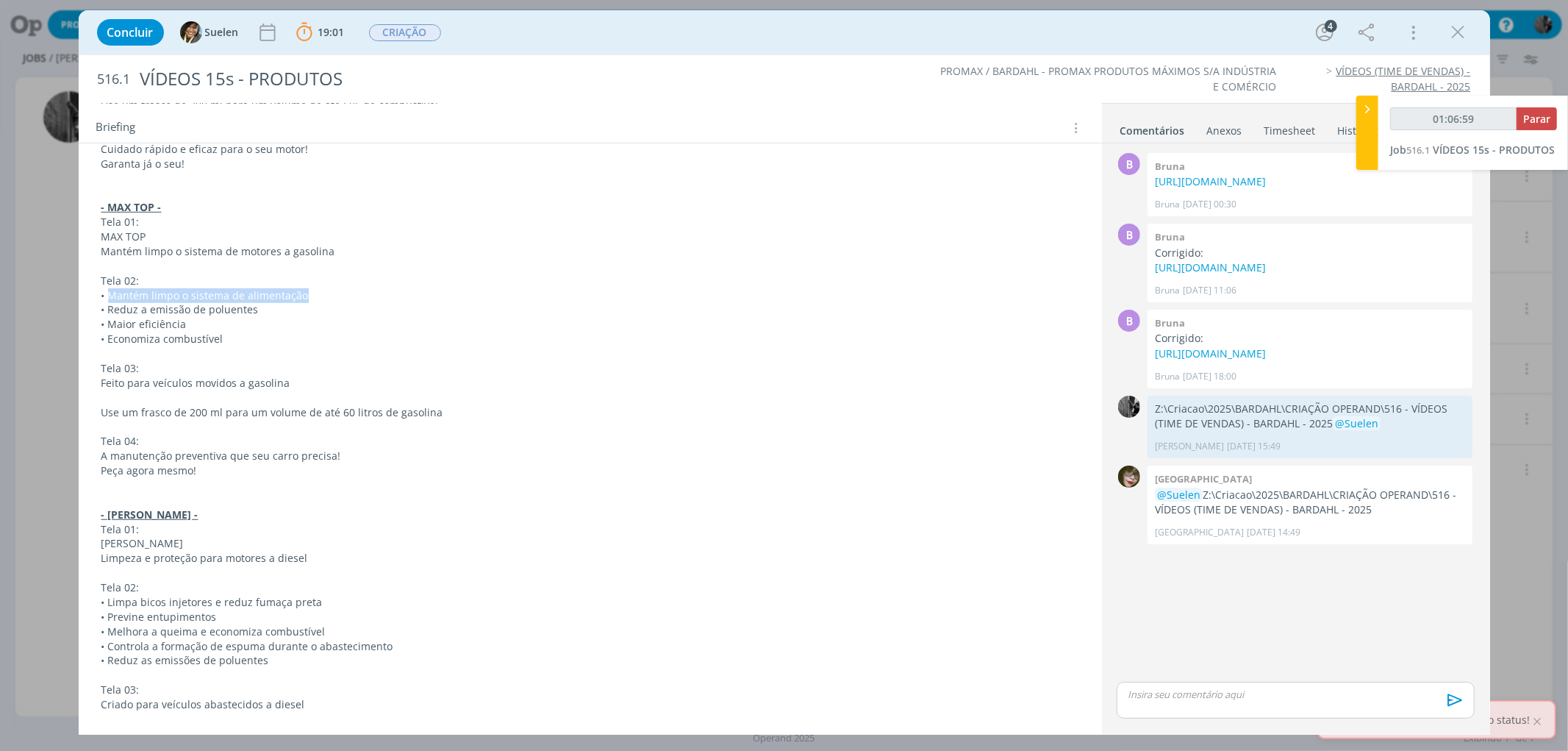
drag, startPoint x: 108, startPoint y: 295, endPoint x: 324, endPoint y: 289, distance: 216.1
click at [324, 289] on p "• Mantém limpo o sistema de alimentação" at bounding box center [590, 295] width 977 height 15
drag, startPoint x: 241, startPoint y: 334, endPoint x: 101, endPoint y: 299, distance: 144.3
click at [118, 304] on p "• Reduz a emissão de poluentes" at bounding box center [590, 309] width 977 height 15
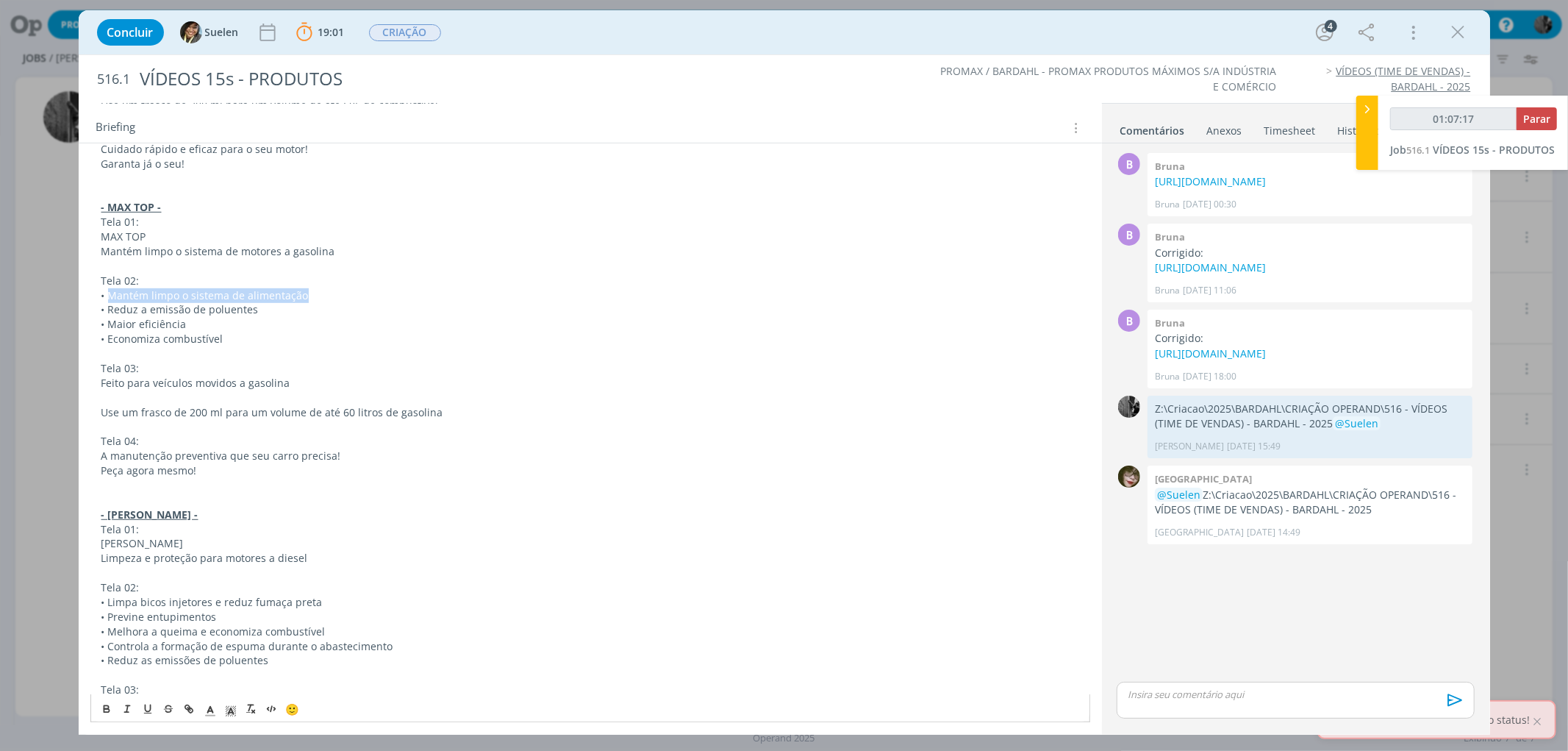
drag, startPoint x: 108, startPoint y: 292, endPoint x: 331, endPoint y: 297, distance: 223.1
click at [331, 297] on p "• Mantém limpo o sistema de alimentação" at bounding box center [590, 295] width 977 height 15
drag, startPoint x: 106, startPoint y: 307, endPoint x: 290, endPoint y: 307, distance: 184.0
click at [290, 307] on p "• Reduz a emissão de poluentes" at bounding box center [590, 309] width 977 height 15
drag, startPoint x: 113, startPoint y: 324, endPoint x: 228, endPoint y: 320, distance: 115.1
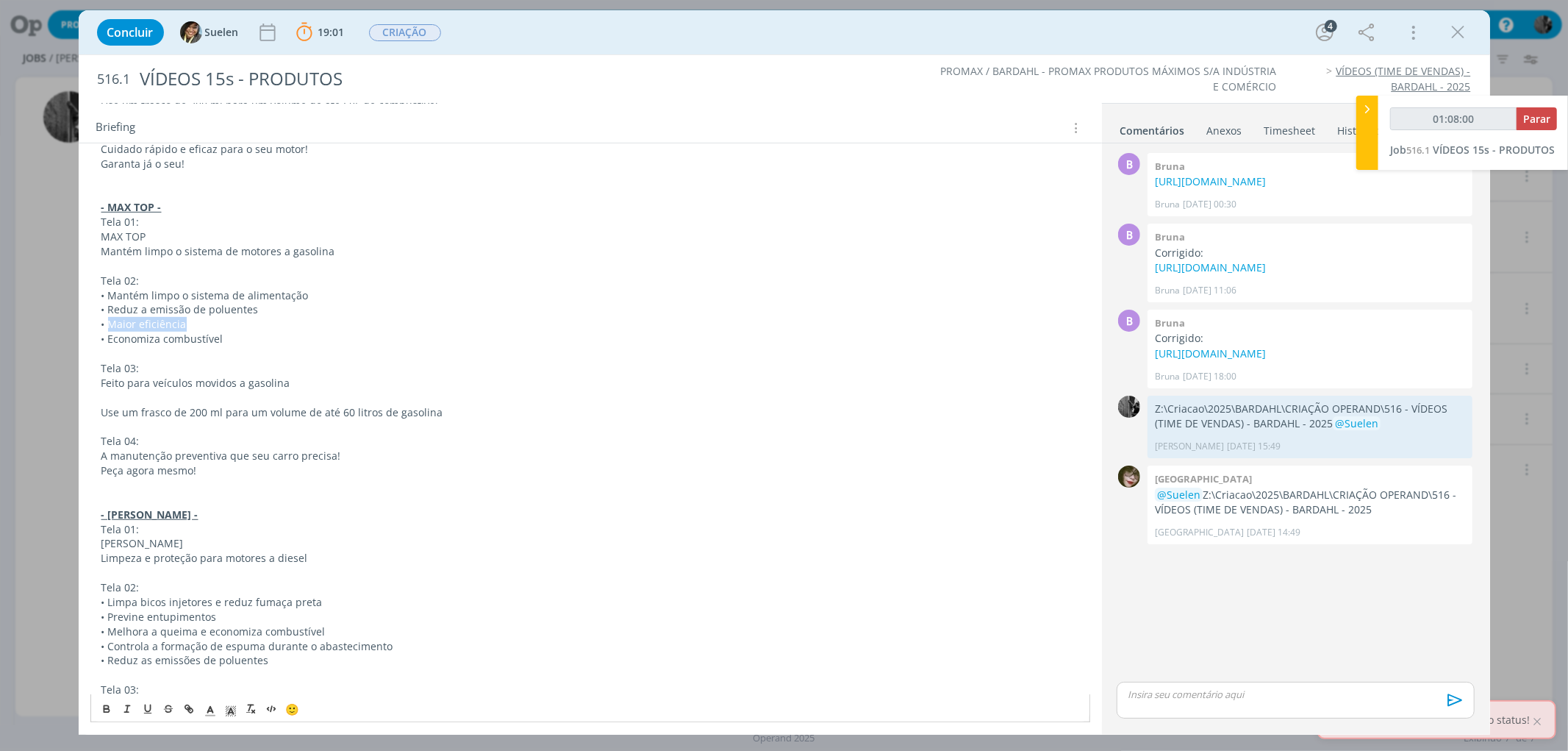
click at [228, 320] on p "• Maior eficiência" at bounding box center [590, 324] width 977 height 15
drag, startPoint x: 209, startPoint y: 347, endPoint x: 295, endPoint y: 346, distance: 86.0
click at [295, 346] on p "• Economiza combustível" at bounding box center [590, 338] width 977 height 15
drag, startPoint x: 104, startPoint y: 382, endPoint x: 315, endPoint y: 377, distance: 211.1
click at [315, 377] on p "Feito para veículos movidos a gasolina" at bounding box center [590, 382] width 977 height 15
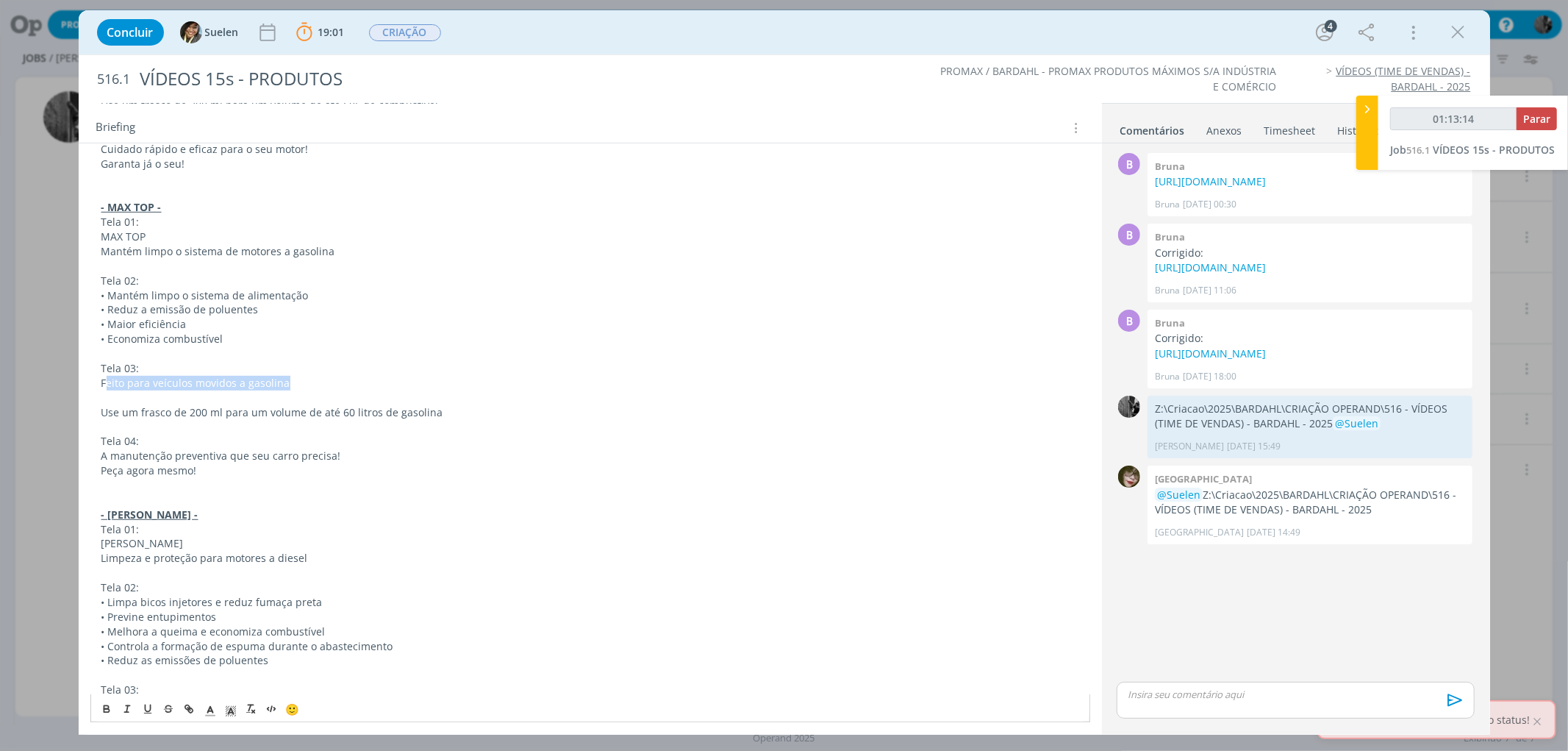
click at [311, 379] on p "Feito para veículos movidos a gasolina" at bounding box center [590, 382] width 977 height 15
drag, startPoint x: 309, startPoint y: 379, endPoint x: 94, endPoint y: 390, distance: 215.3
drag, startPoint x: 101, startPoint y: 406, endPoint x: 554, endPoint y: 425, distance: 453.4
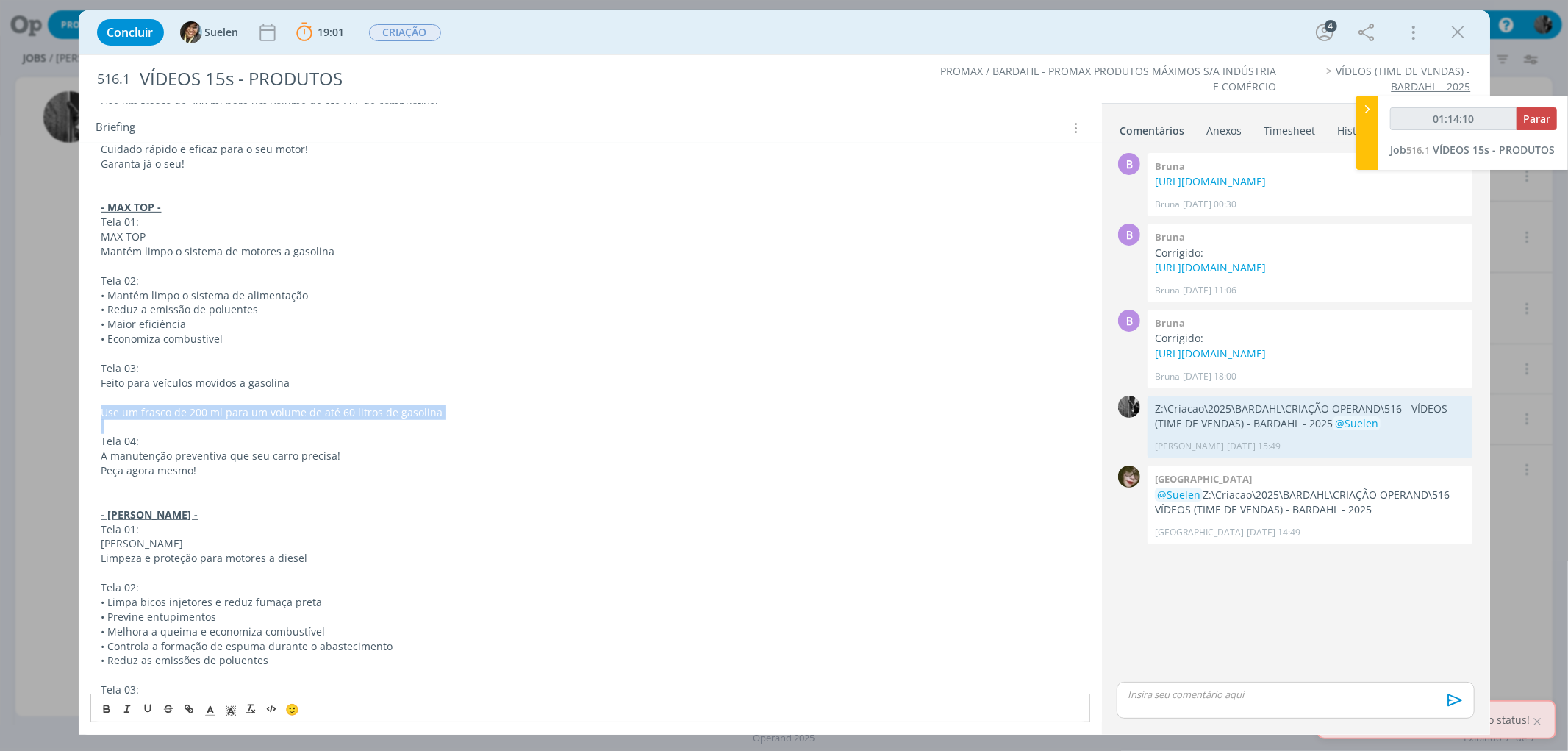
click at [391, 412] on p "Use um frasco de 200 ml para um volume de até 60 litros de gasolina" at bounding box center [590, 412] width 977 height 15
drag, startPoint x: 391, startPoint y: 412, endPoint x: 450, endPoint y: 413, distance: 59.0
click at [450, 413] on p "Use um frasco de 200 ml para um volume de até 60 litros de gasolina" at bounding box center [590, 412] width 977 height 15
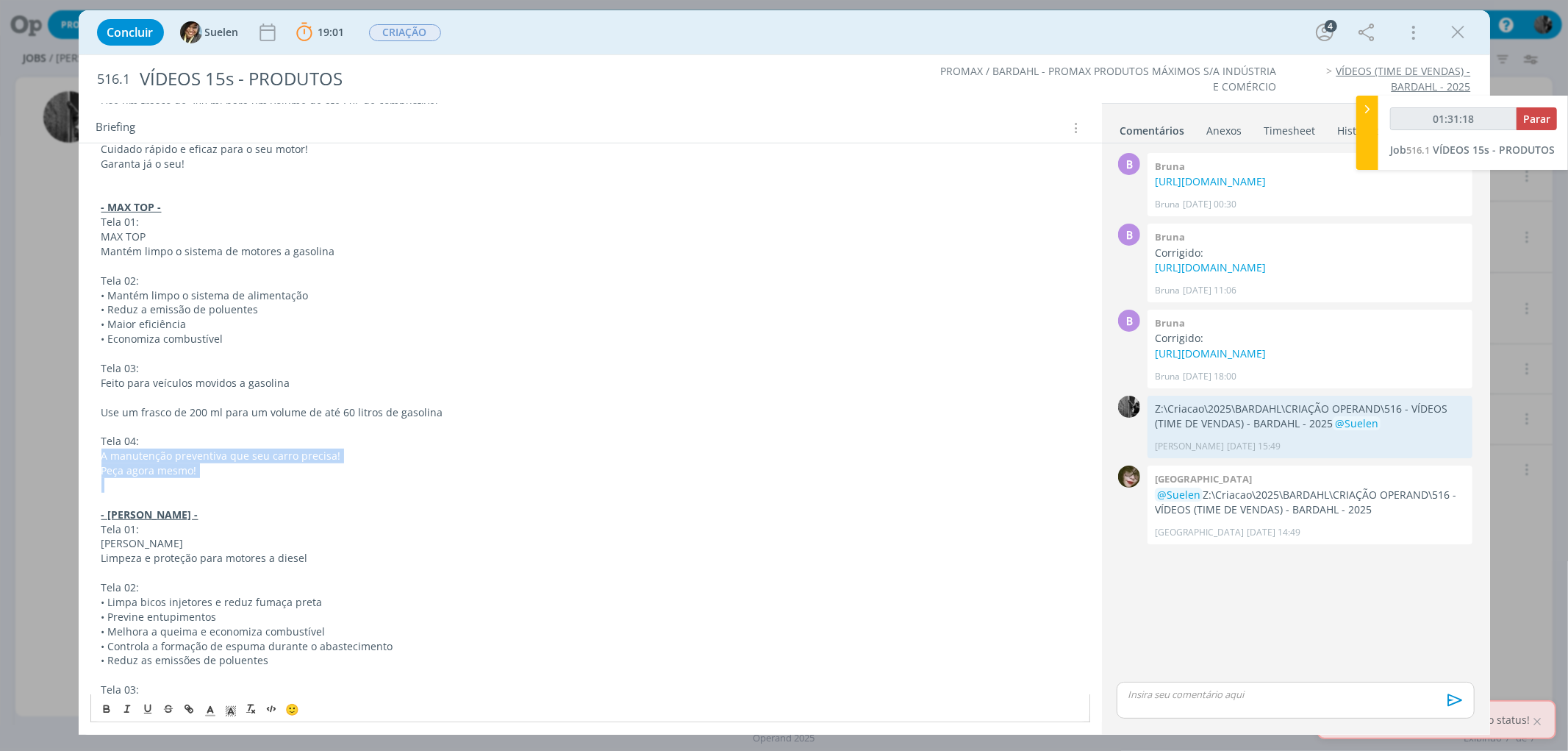
drag, startPoint x: 104, startPoint y: 458, endPoint x: 357, endPoint y: 482, distance: 254.1
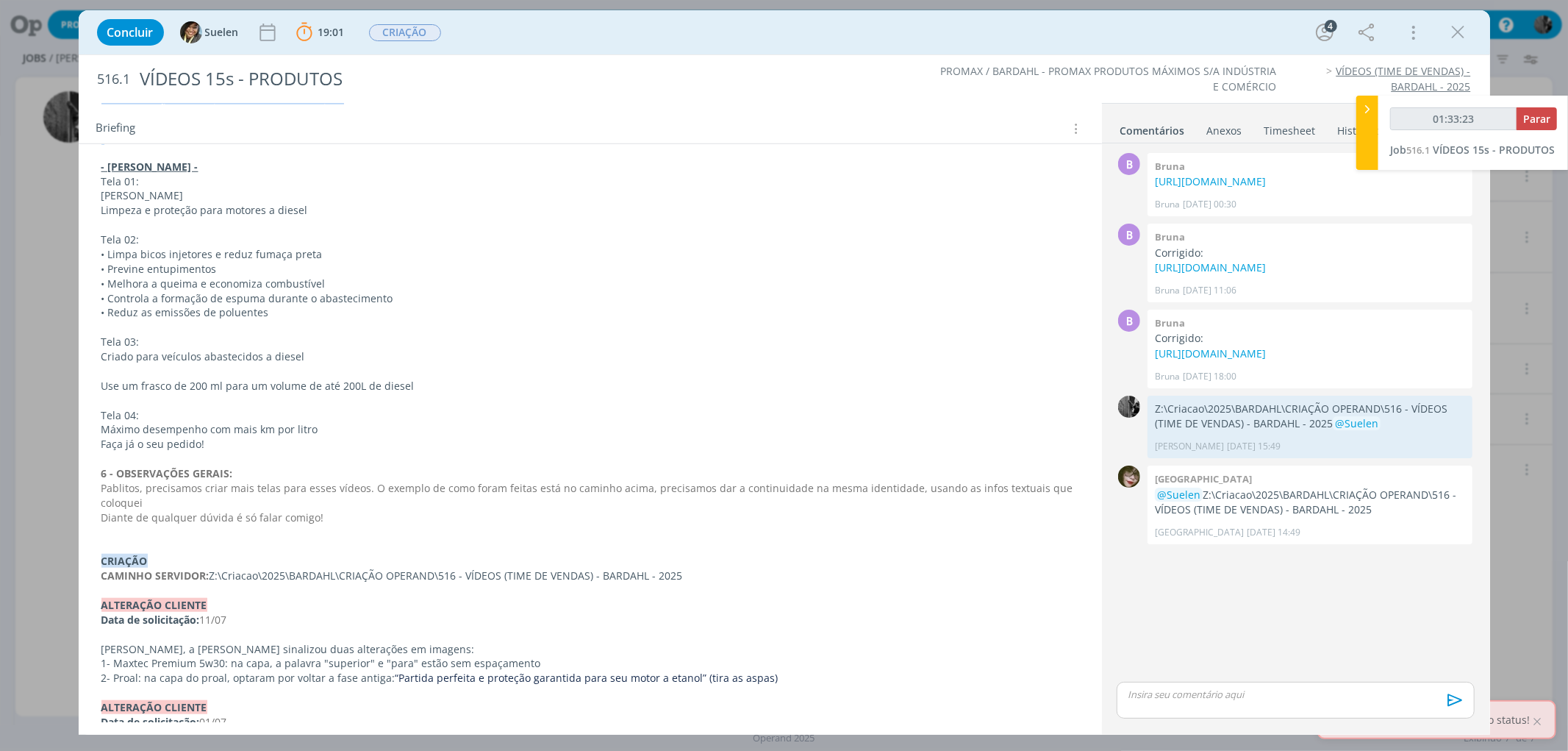
scroll to position [921, 0]
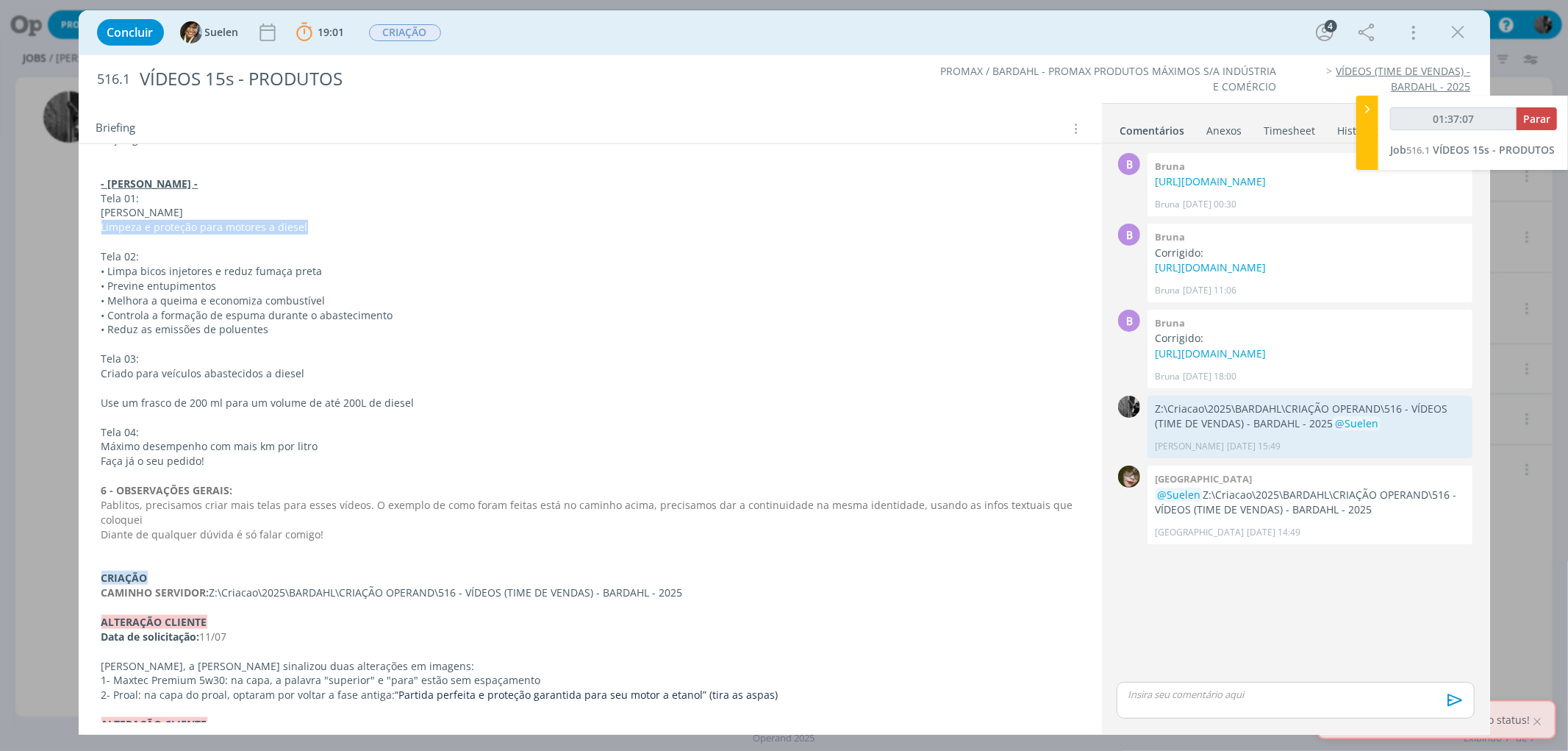
drag, startPoint x: 100, startPoint y: 224, endPoint x: 340, endPoint y: 228, distance: 240.0
click at [340, 228] on p "Limpeza e proteção para motores a diesel" at bounding box center [590, 227] width 977 height 15
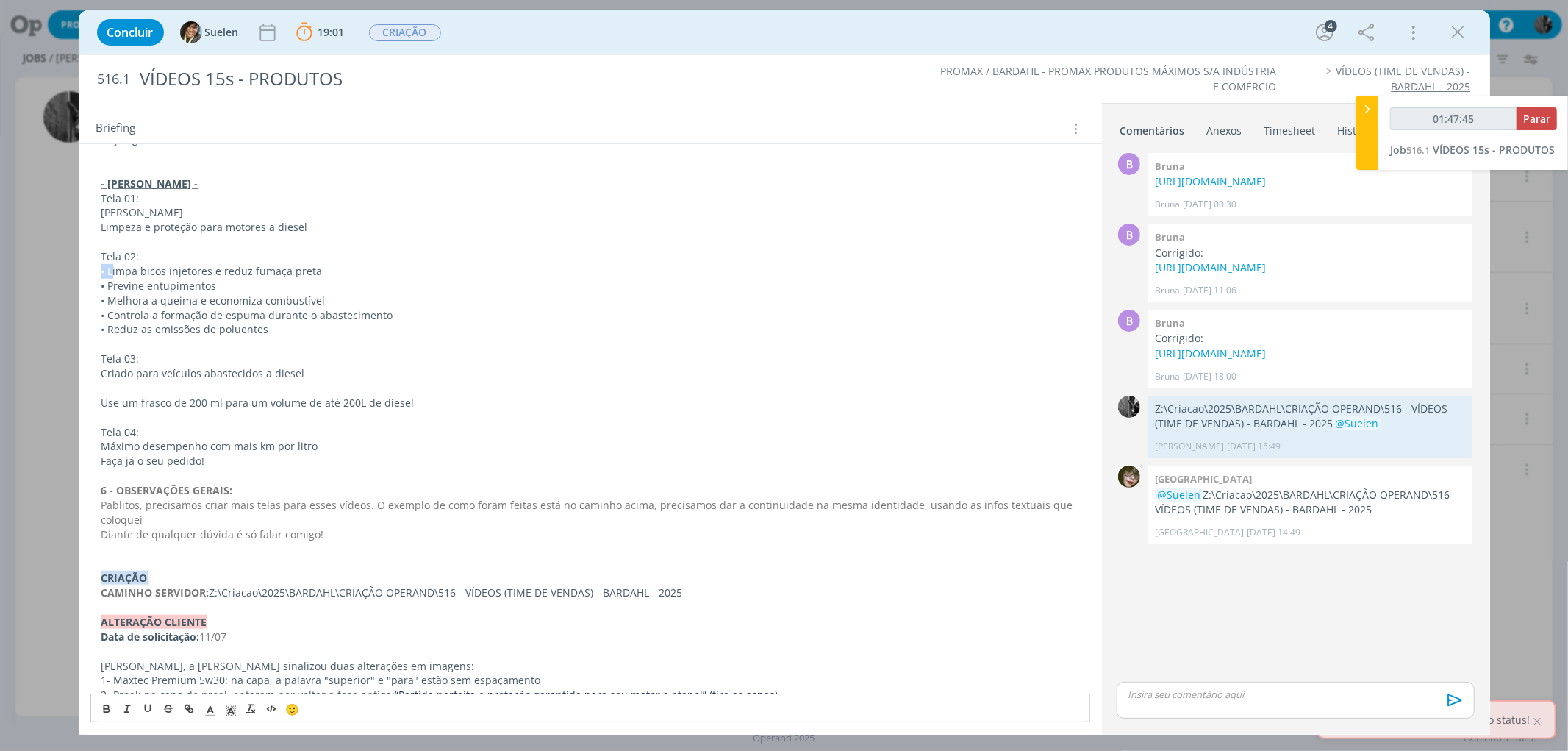
drag, startPoint x: 118, startPoint y: 269, endPoint x: 288, endPoint y: 262, distance: 170.1
drag, startPoint x: 325, startPoint y: 266, endPoint x: 106, endPoint y: 276, distance: 219.2
click at [106, 276] on p "• Limpa bicos injetores e reduz fumaça preta" at bounding box center [590, 271] width 977 height 15
drag, startPoint x: 109, startPoint y: 284, endPoint x: 218, endPoint y: 282, distance: 109.0
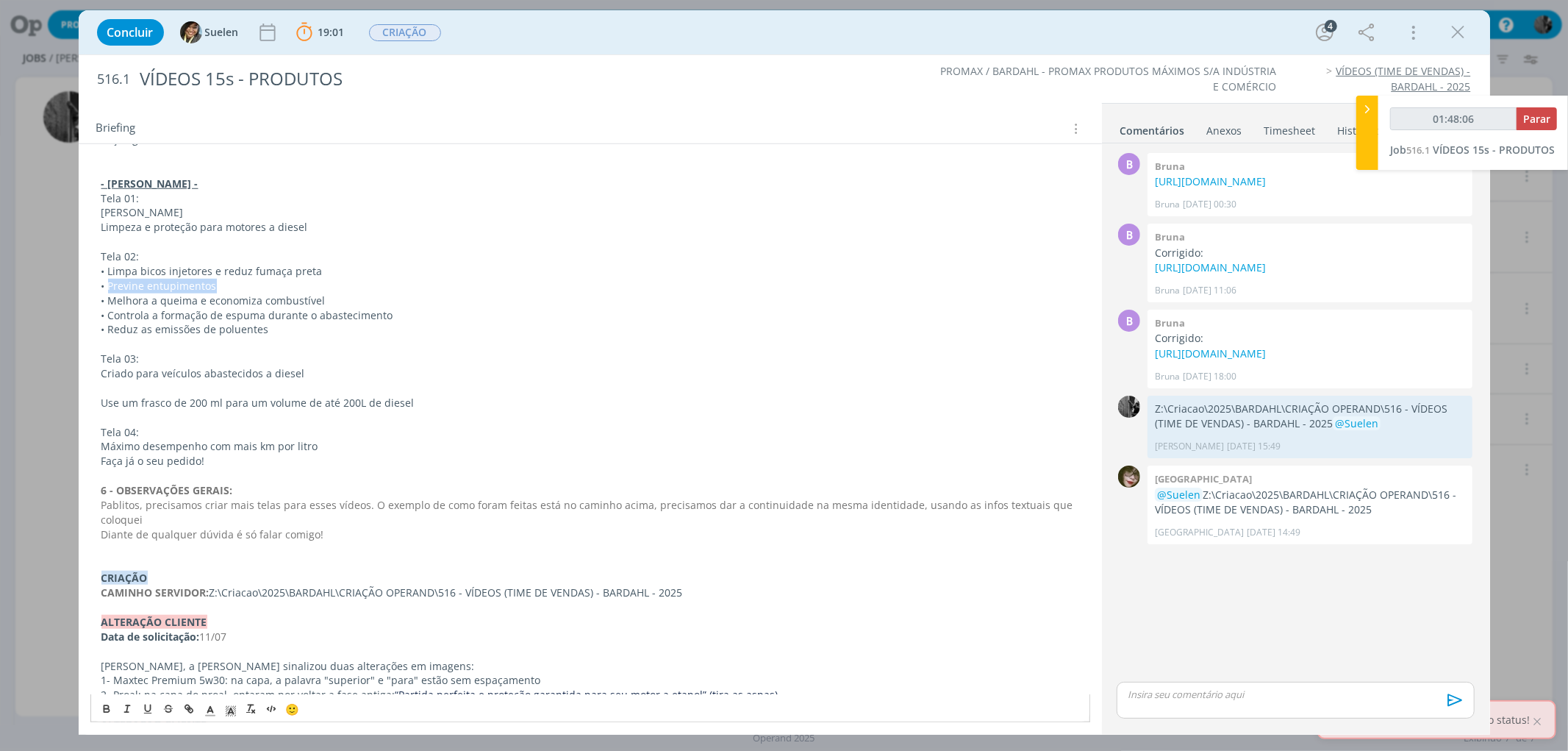
click at [218, 282] on p "• Previne entupimentos" at bounding box center [590, 286] width 977 height 15
drag, startPoint x: 108, startPoint y: 297, endPoint x: 371, endPoint y: 293, distance: 263.0
click at [371, 293] on p "• Melhora a queima e economiza combustível" at bounding box center [590, 300] width 977 height 15
drag, startPoint x: 111, startPoint y: 312, endPoint x: 436, endPoint y: 320, distance: 325.1
click at [436, 320] on p "• Controla a formação de espuma durante o abastecimento" at bounding box center [590, 315] width 977 height 15
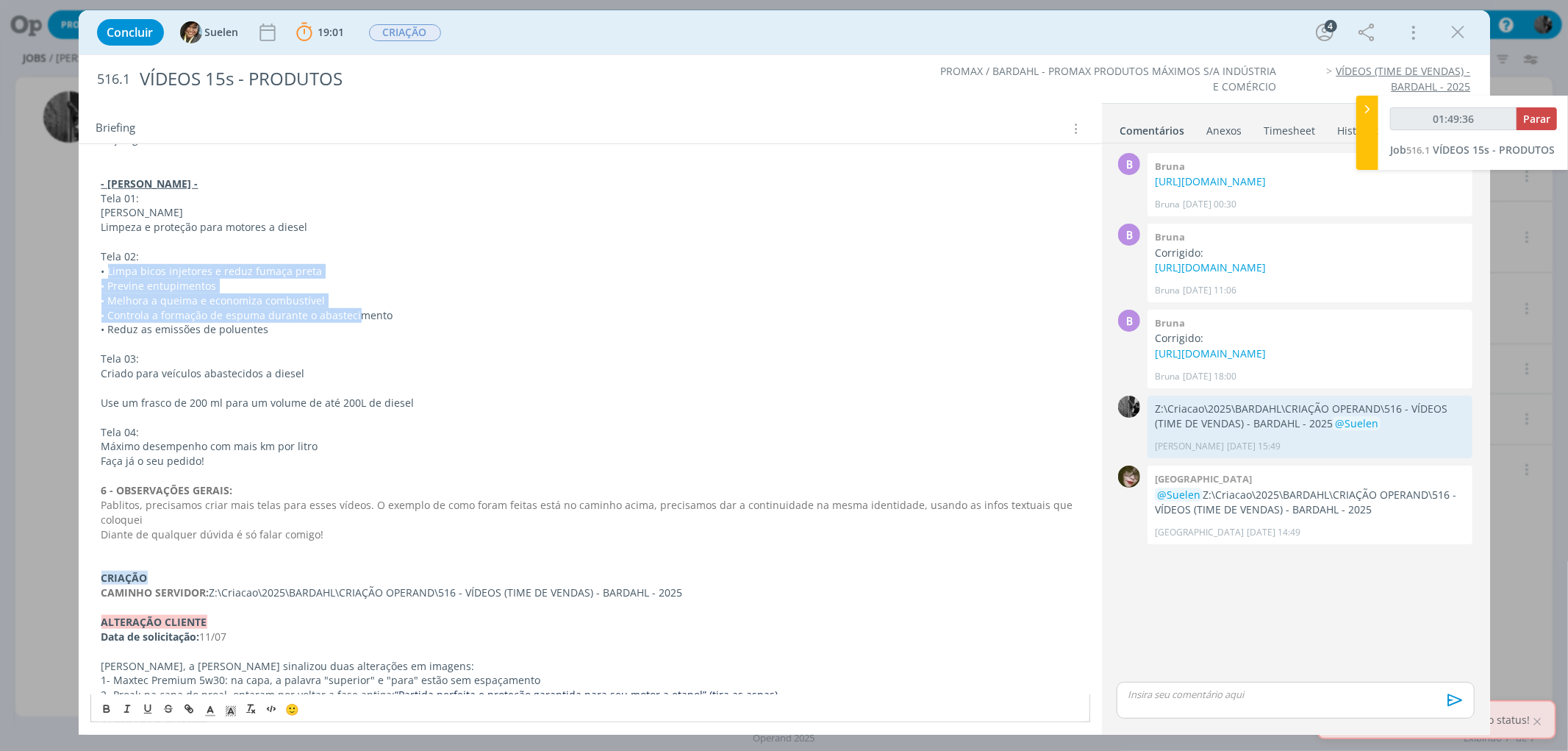
drag, startPoint x: 110, startPoint y: 269, endPoint x: 357, endPoint y: 310, distance: 250.4
click at [272, 321] on p "• Controla a formação de espuma durante o abastecimento" at bounding box center [590, 315] width 977 height 15
drag, startPoint x: 274, startPoint y: 331, endPoint x: 112, endPoint y: 266, distance: 174.6
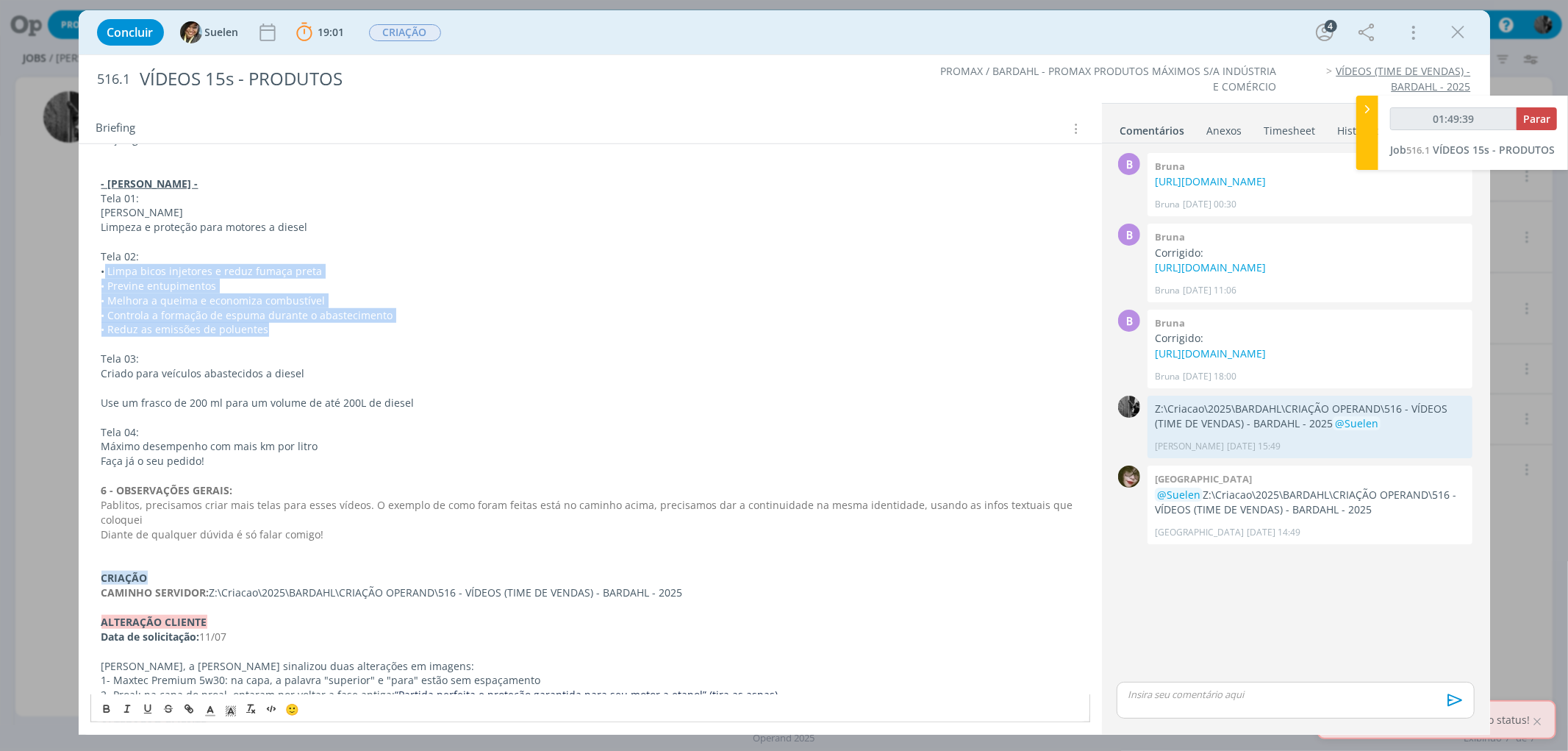
click at [115, 266] on p "• Limpa bicos injetores e reduz fumaça preta" at bounding box center [590, 271] width 977 height 15
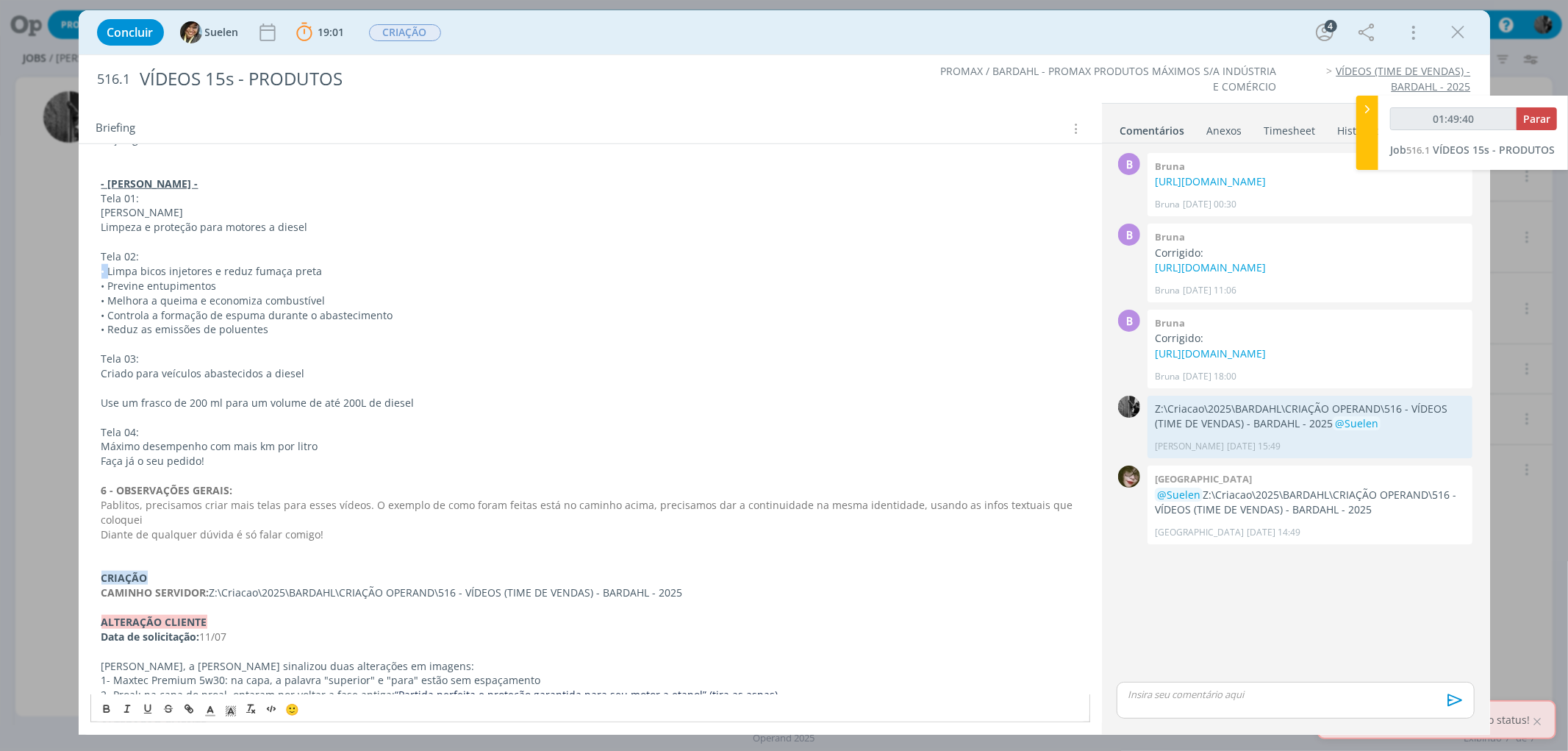
drag, startPoint x: 110, startPoint y: 266, endPoint x: 389, endPoint y: 262, distance: 279.0
drag, startPoint x: 310, startPoint y: 270, endPoint x: 186, endPoint y: 274, distance: 124.1
click at [186, 274] on p "• Limpa bicos injetores e reduz fumaça preta" at bounding box center [590, 271] width 977 height 15
drag, startPoint x: 315, startPoint y: 270, endPoint x: 110, endPoint y: 273, distance: 205.0
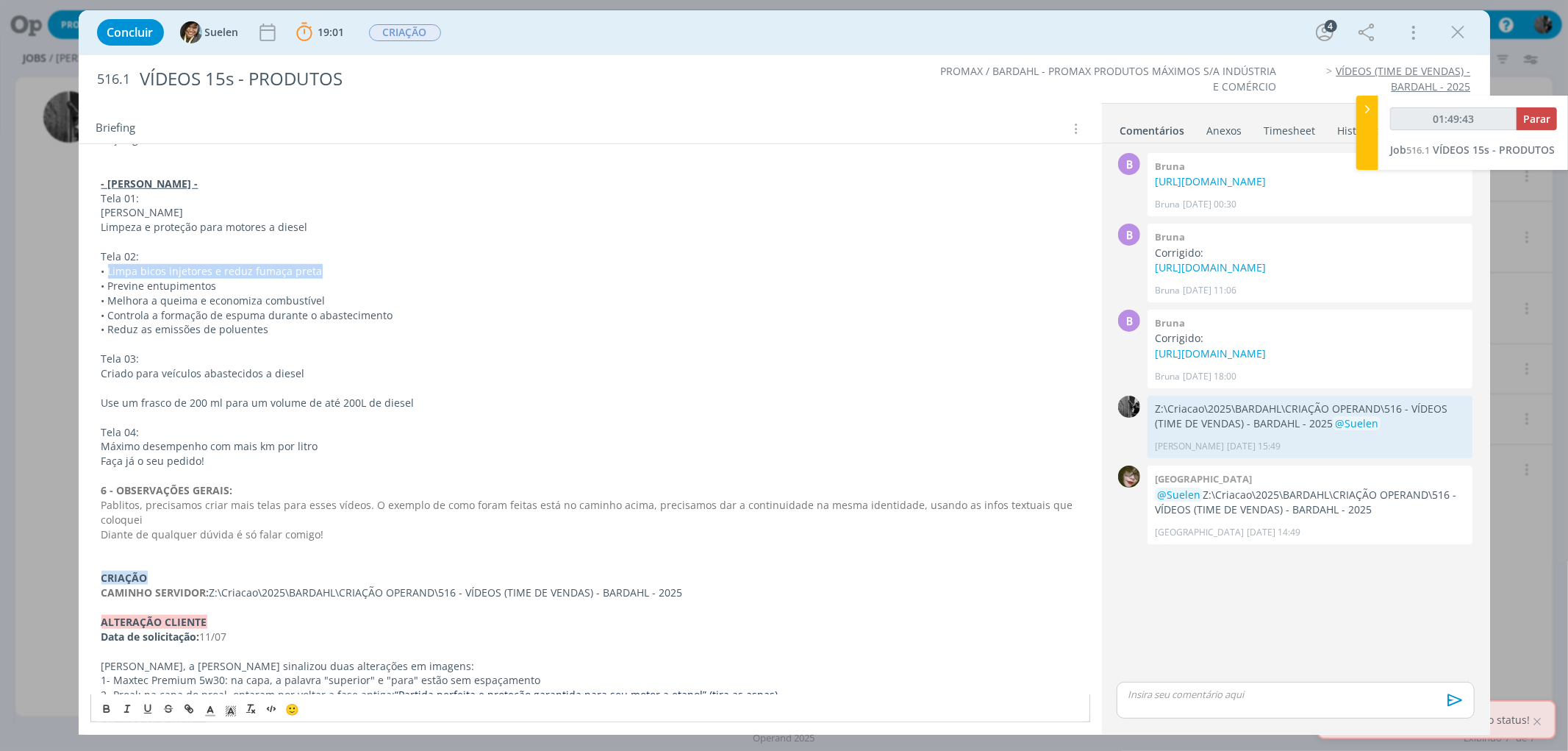
click at [110, 273] on p "• Limpa bicos injetores e reduz fumaça preta" at bounding box center [590, 271] width 977 height 15
drag, startPoint x: 108, startPoint y: 284, endPoint x: 242, endPoint y: 293, distance: 134.3
click at [219, 283] on p "• Previne entupimentos" at bounding box center [590, 286] width 977 height 15
click at [217, 282] on p "• Previne entupimentos" at bounding box center [590, 286] width 977 height 15
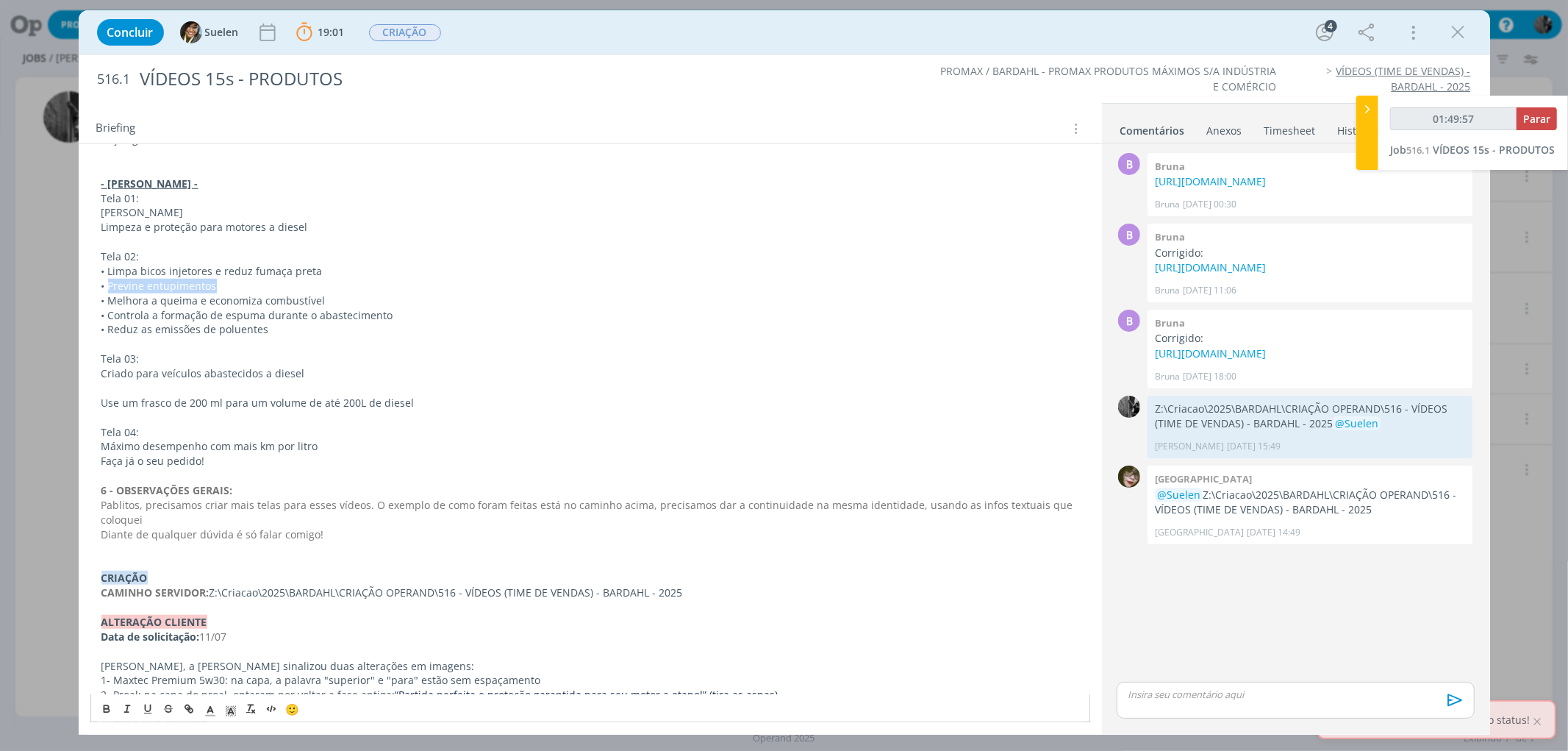
drag, startPoint x: 217, startPoint y: 282, endPoint x: 108, endPoint y: 285, distance: 109.0
click at [108, 285] on p "• Previne entupimentos" at bounding box center [590, 286] width 977 height 15
drag, startPoint x: 128, startPoint y: 299, endPoint x: 339, endPoint y: 300, distance: 211.0
click at [339, 300] on p "• Melhora a queima e economiza combustível" at bounding box center [590, 300] width 977 height 15
drag, startPoint x: 108, startPoint y: 314, endPoint x: 416, endPoint y: 310, distance: 308.0
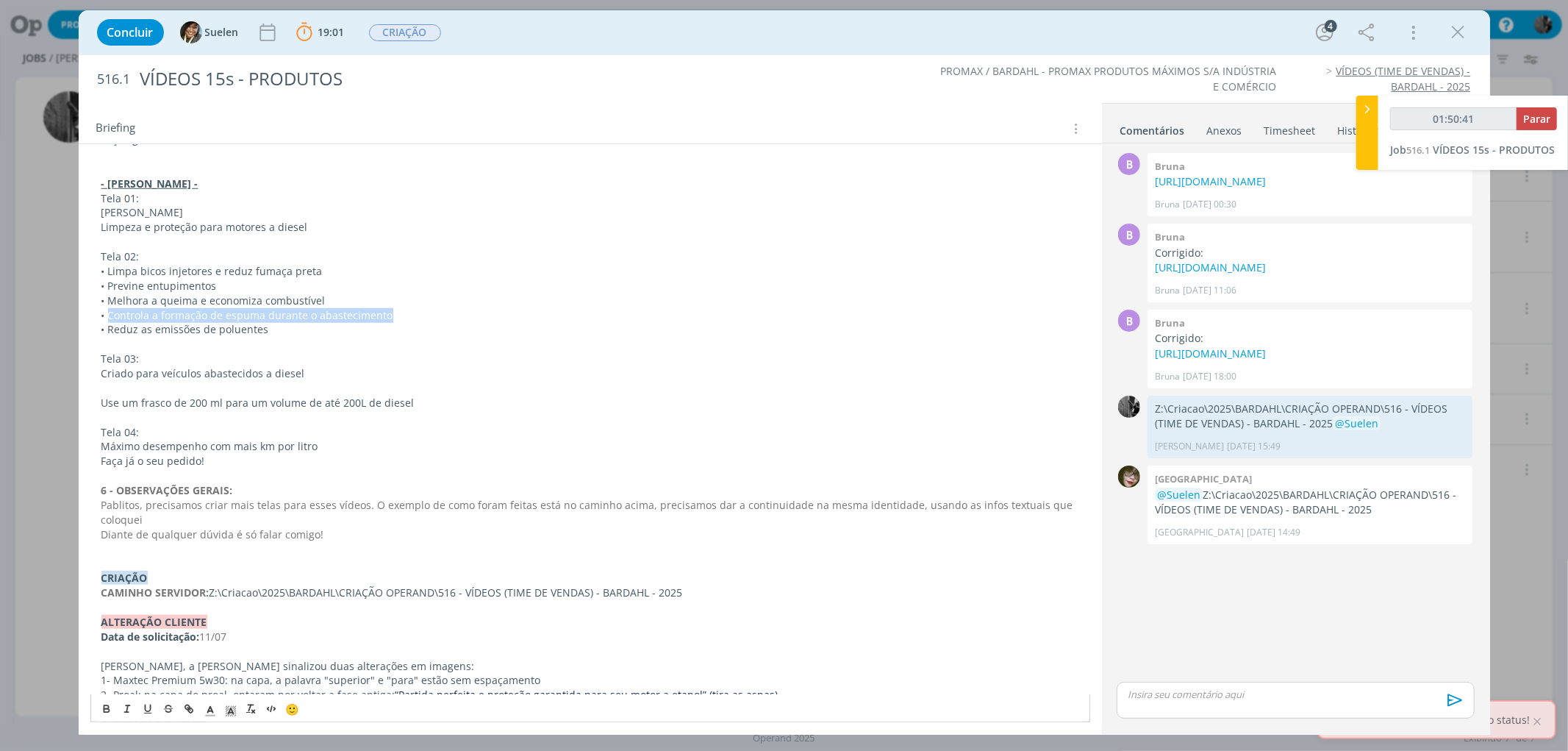
click at [416, 310] on p "• Controla a formação de espuma durante o abastecimento" at bounding box center [590, 315] width 977 height 15
drag, startPoint x: 108, startPoint y: 325, endPoint x: 292, endPoint y: 338, distance: 184.5
click at [287, 329] on p "• Reduz as emissões de poluentes" at bounding box center [590, 329] width 977 height 15
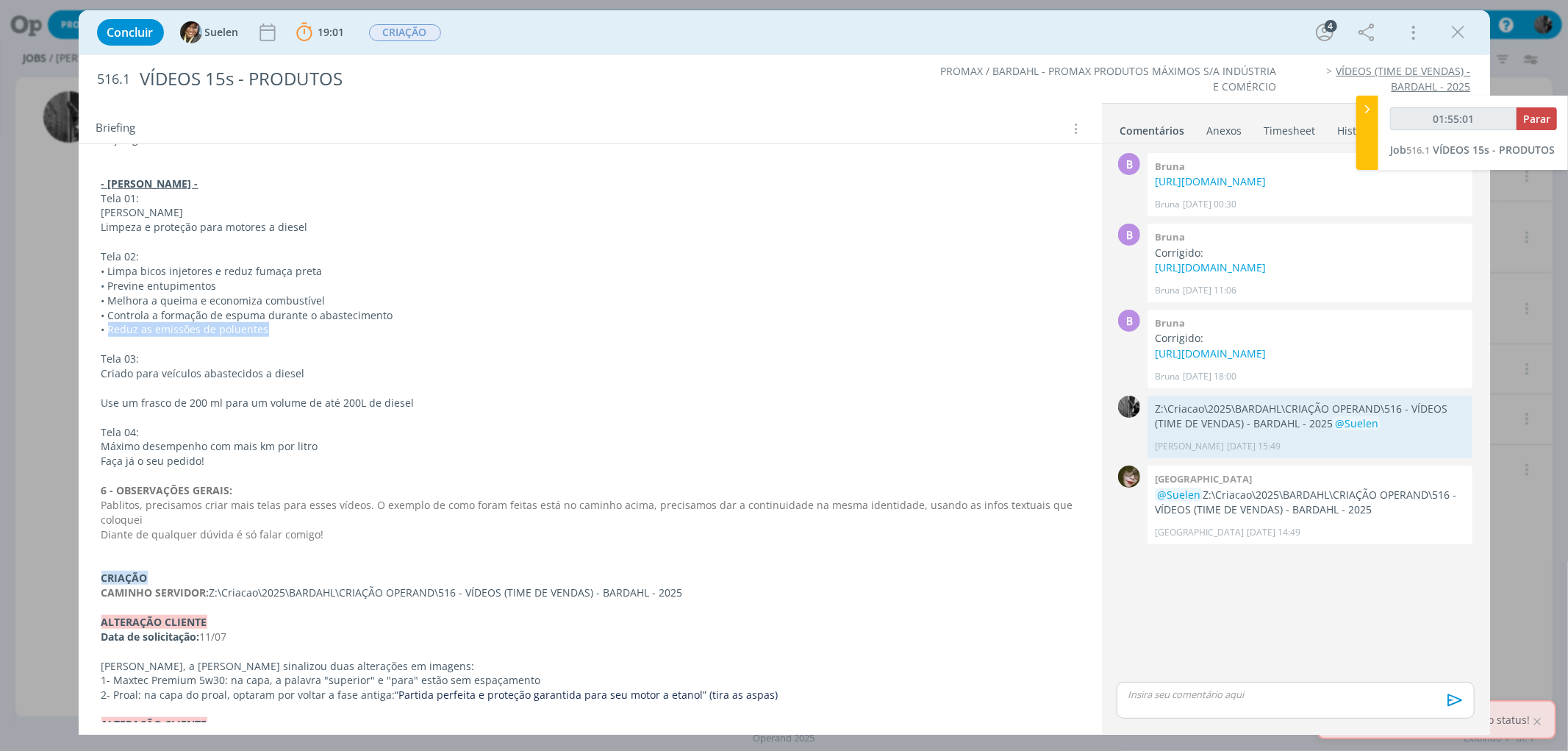
click at [263, 330] on p "• Reduz as emissões de poluentes" at bounding box center [590, 329] width 977 height 15
drag, startPoint x: 265, startPoint y: 331, endPoint x: 150, endPoint y: 325, distance: 115.2
click at [156, 324] on p "• Reduz as emissões de poluentes" at bounding box center [590, 330] width 976 height 15
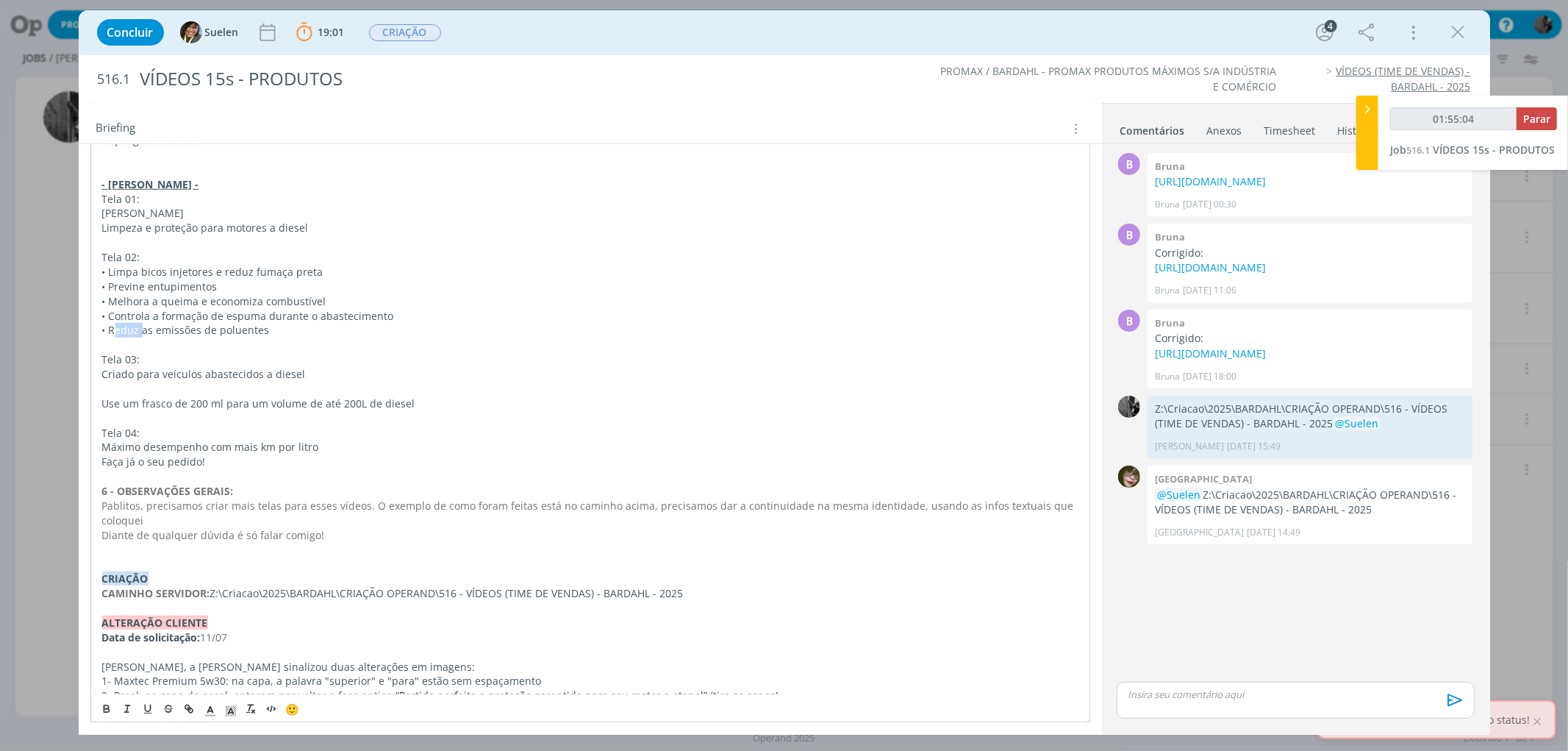
drag, startPoint x: 129, startPoint y: 327, endPoint x: 112, endPoint y: 329, distance: 17.1
click at [112, 329] on p "• Reduz as emissões de poluentes" at bounding box center [590, 330] width 976 height 15
click at [1452, 28] on icon "dialog" at bounding box center [1458, 33] width 22 height 22
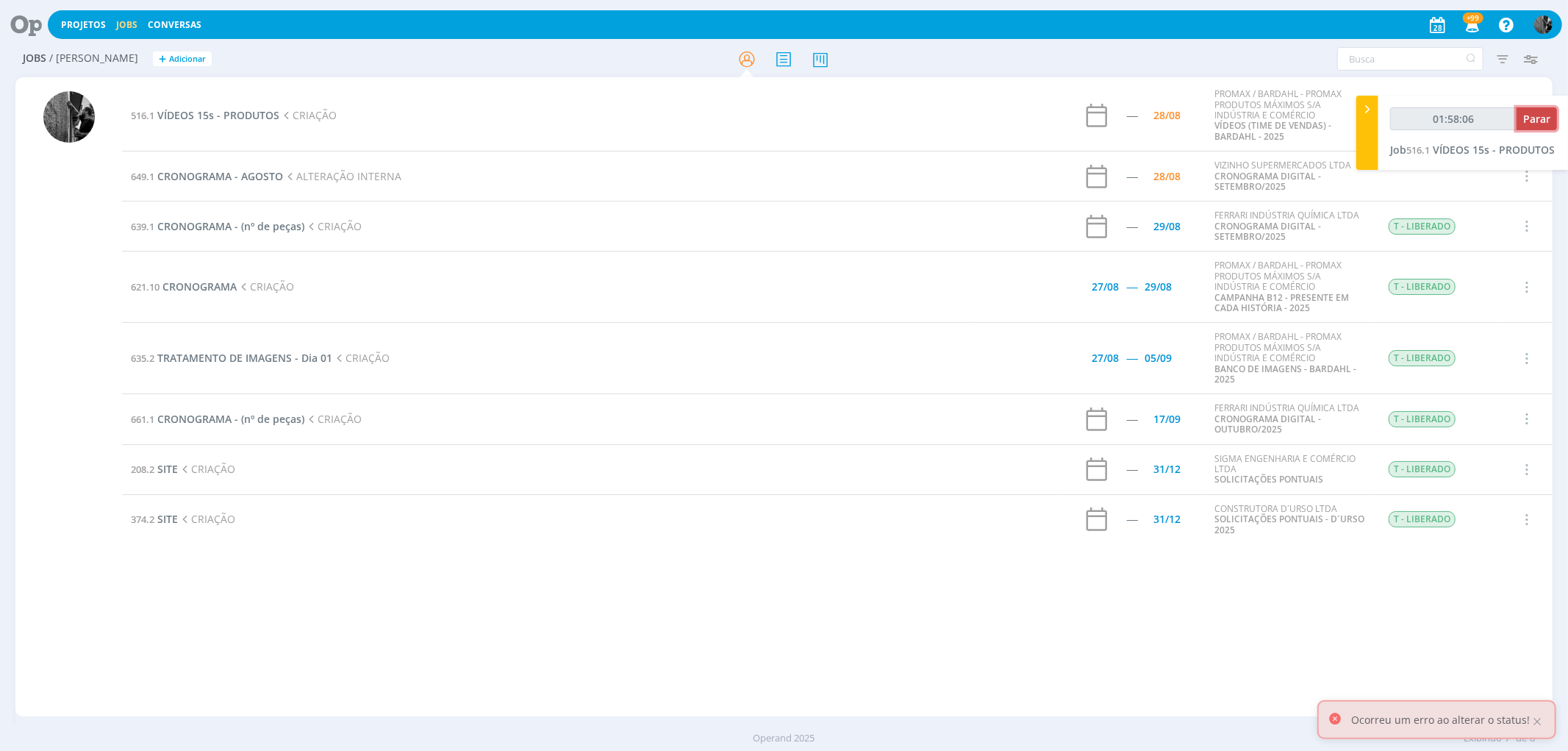
click at [1535, 113] on span "Parar" at bounding box center [1536, 118] width 27 height 14
type input "01:59:00"
